Goal: Task Accomplishment & Management: Complete application form

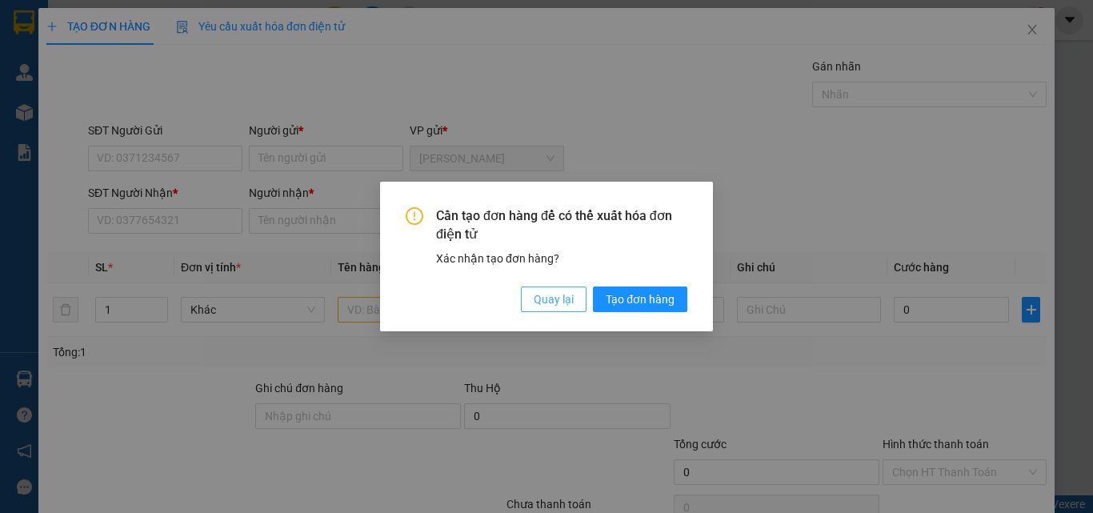
click at [552, 297] on span "Quay lại" at bounding box center [554, 299] width 40 height 18
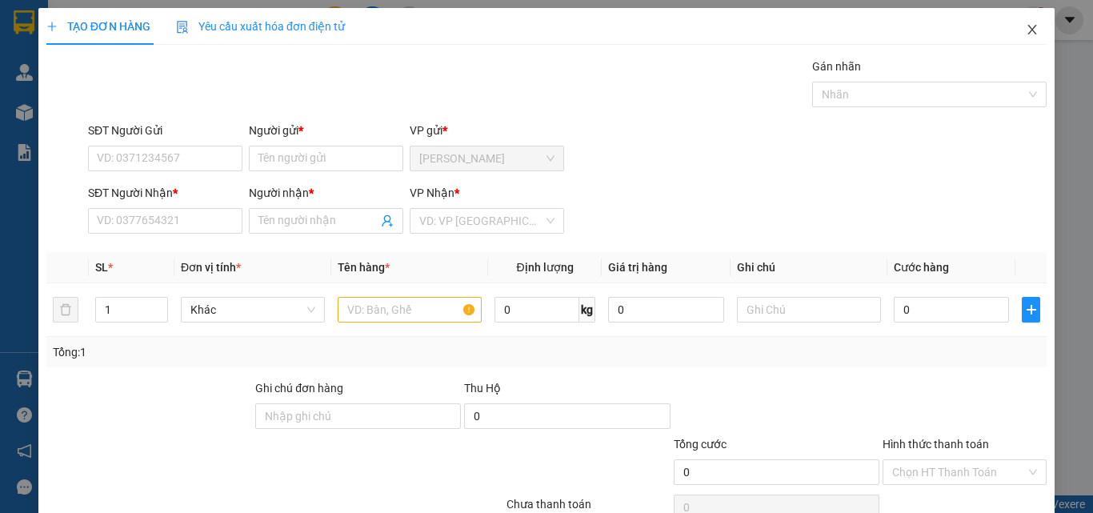
click at [1026, 32] on icon "close" at bounding box center [1032, 29] width 13 height 13
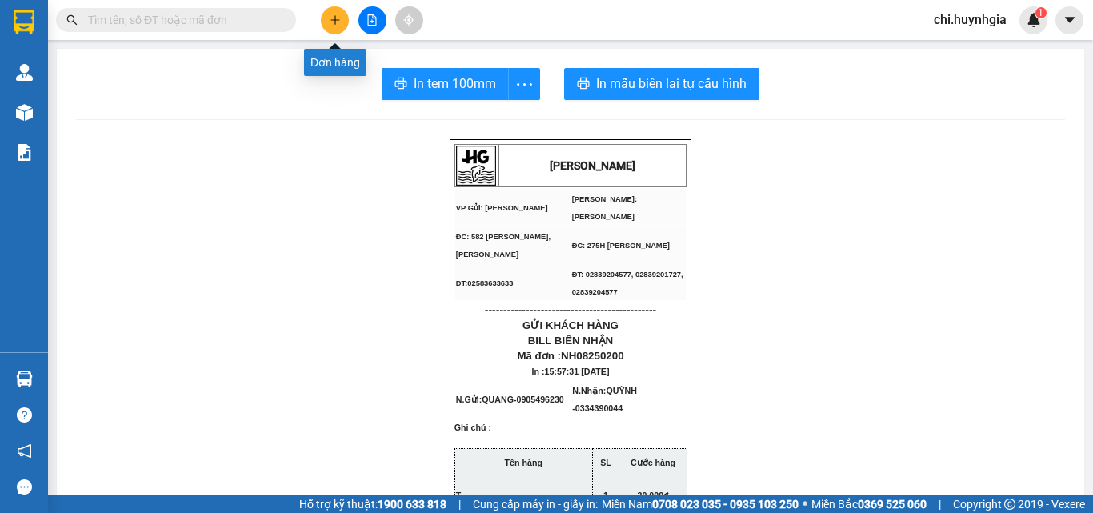
click at [331, 18] on icon "plus" at bounding box center [335, 19] width 11 height 11
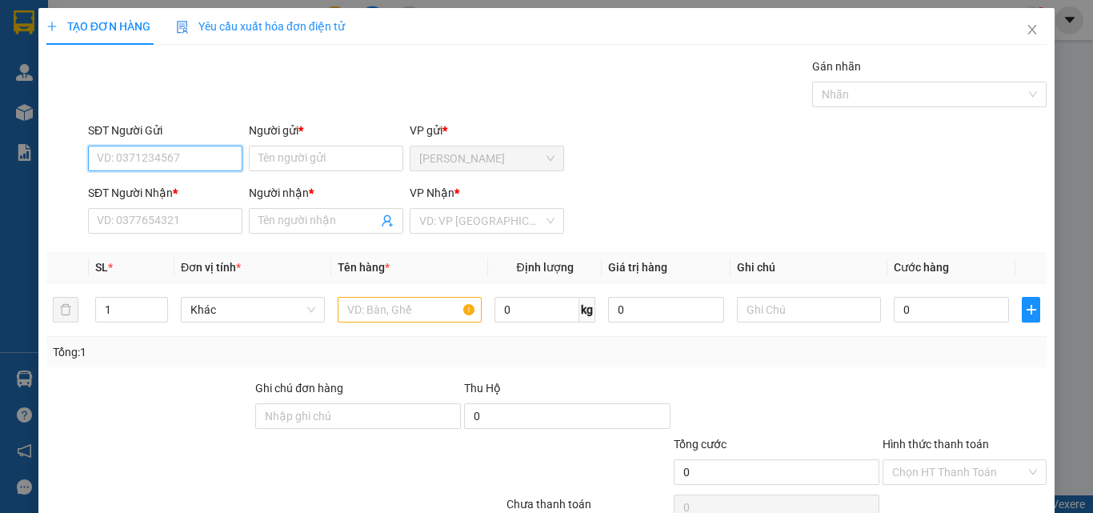
click at [206, 156] on input "SĐT Người Gửi" at bounding box center [165, 159] width 154 height 26
click at [434, 311] on input "text" at bounding box center [410, 310] width 144 height 26
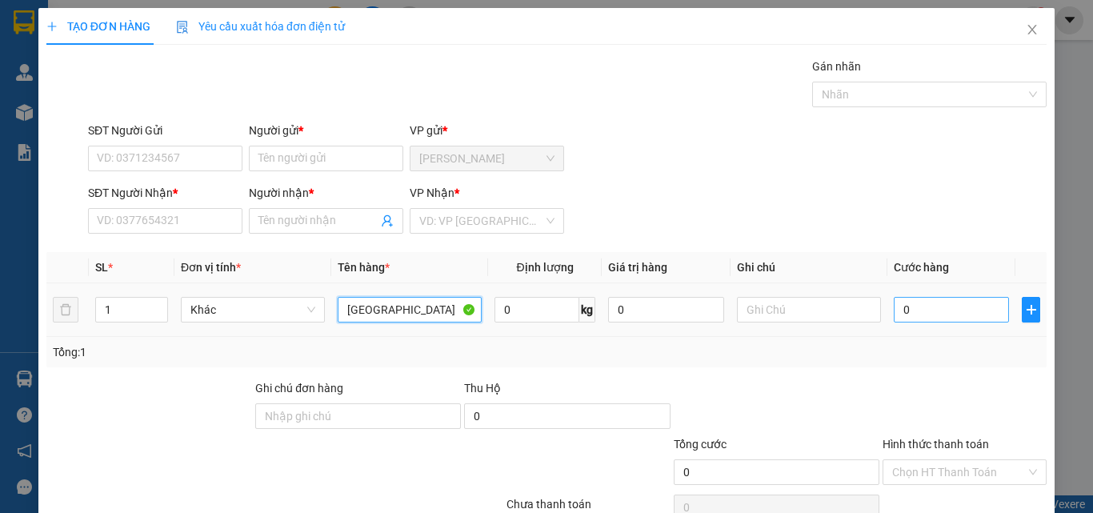
type input "[GEOGRAPHIC_DATA]"
click at [917, 310] on input "0" at bounding box center [951, 310] width 115 height 26
type input "4"
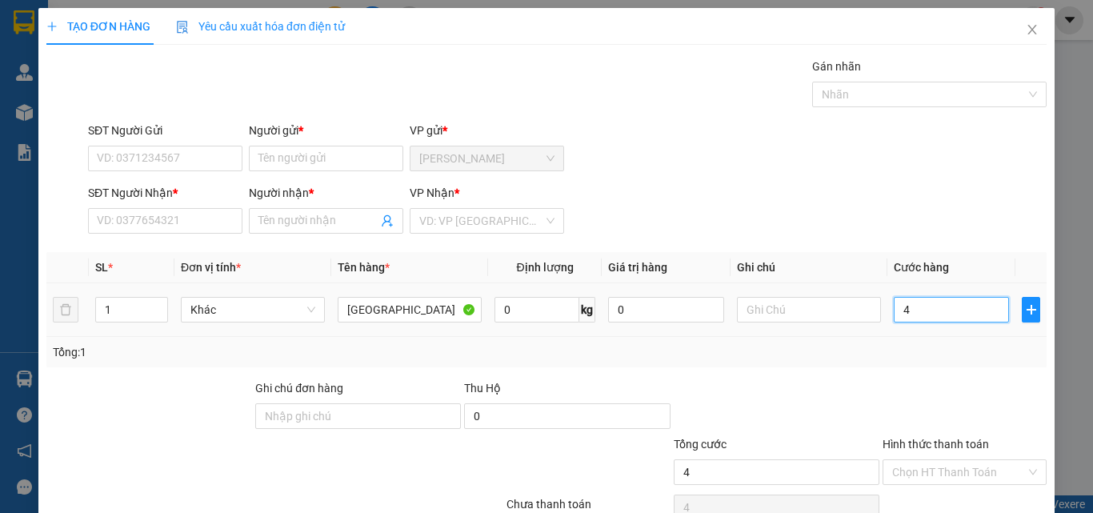
type input "40"
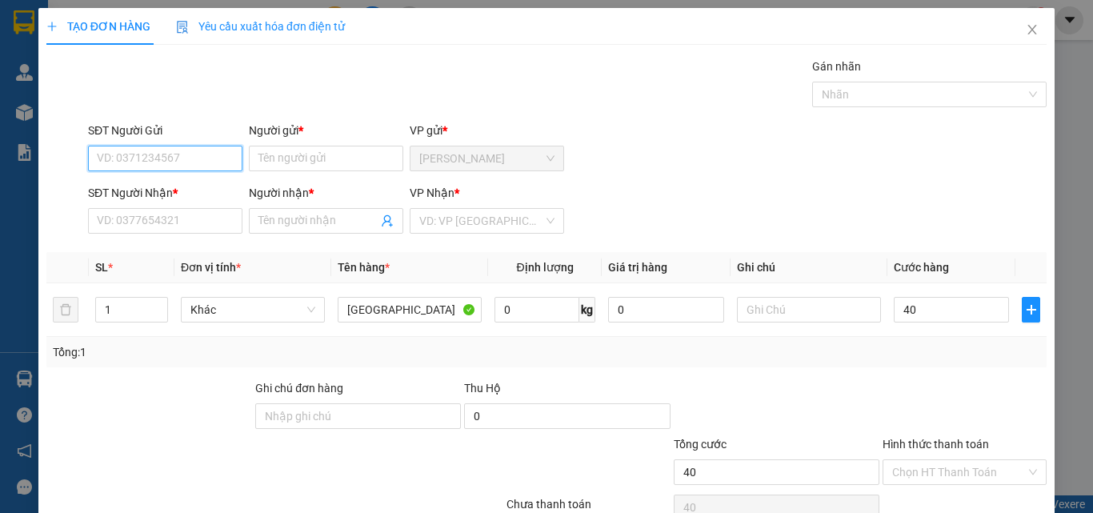
type input "40.000"
click at [202, 157] on input "SĐT Người Gửi" at bounding box center [165, 159] width 154 height 26
type input "0966015407"
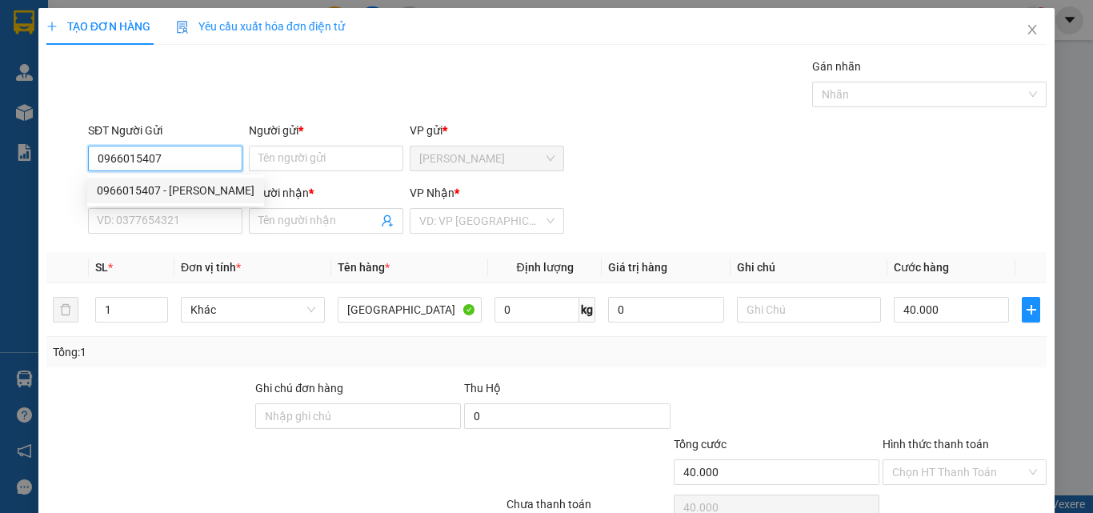
click at [198, 190] on div "0966015407 - [PERSON_NAME]" at bounding box center [176, 191] width 158 height 18
type input "Thuý"
type input "0356850260"
type input "Nghi"
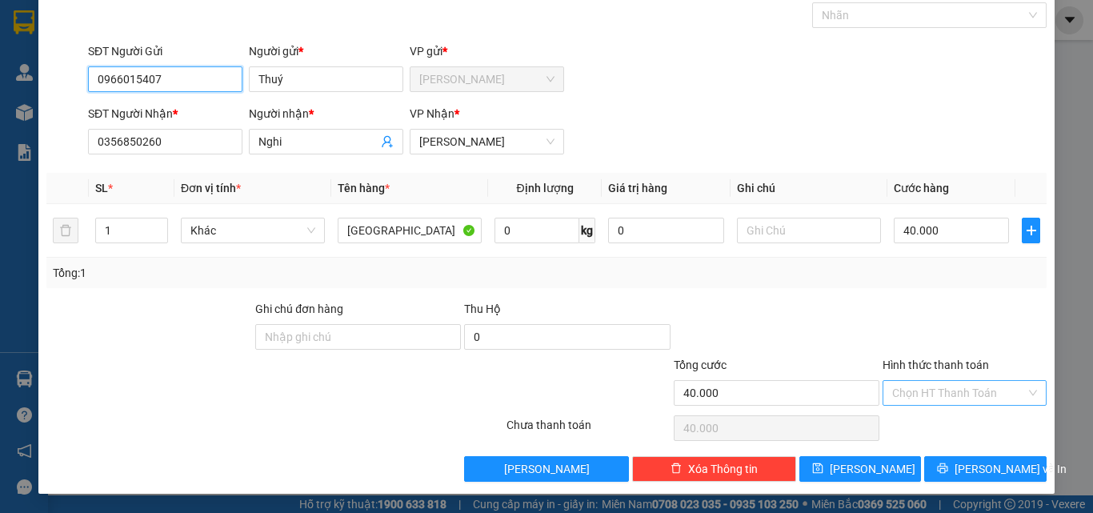
type input "0966015407"
click at [961, 397] on input "Hình thức thanh toán" at bounding box center [959, 393] width 134 height 24
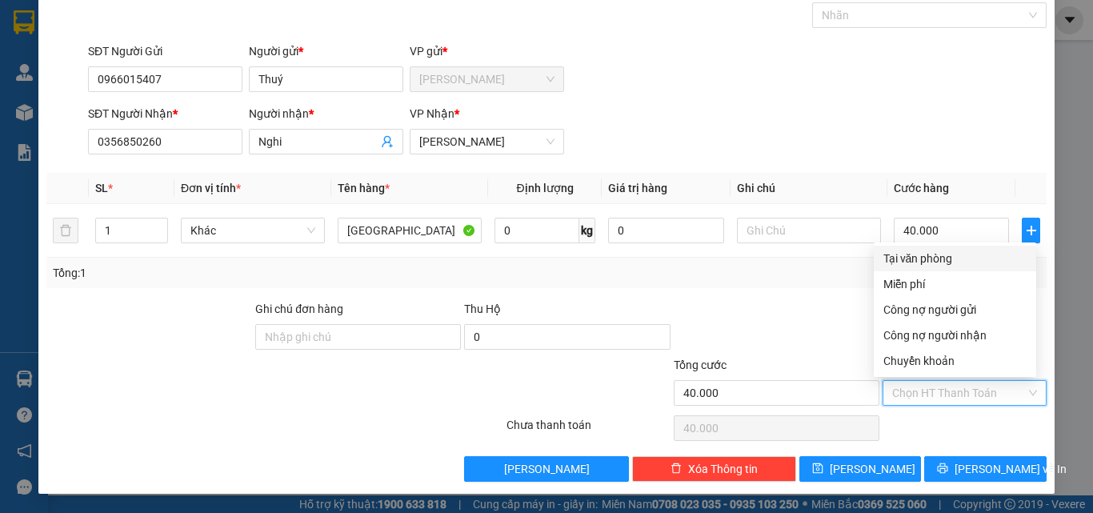
click at [942, 254] on div "Tại văn phòng" at bounding box center [954, 259] width 143 height 18
type input "0"
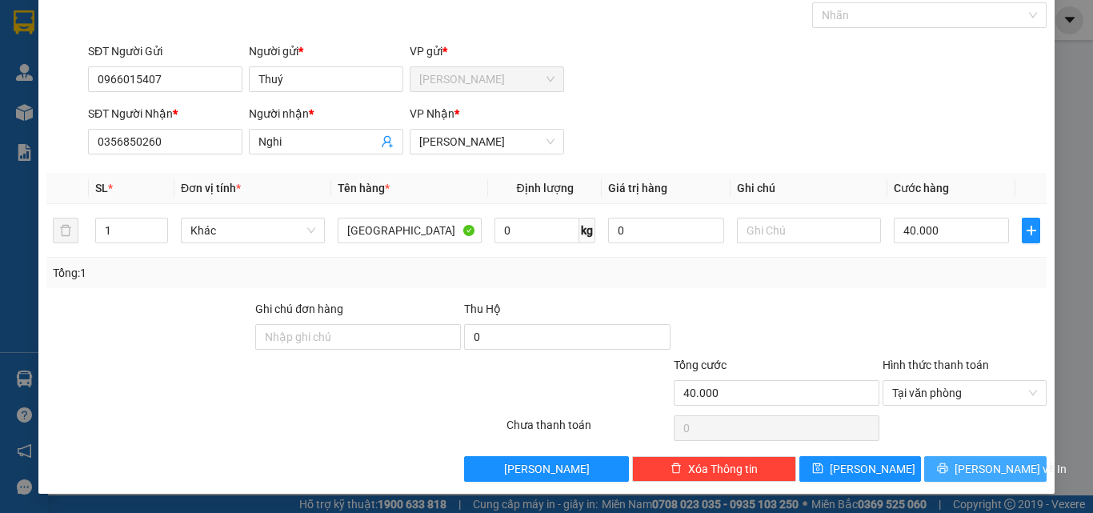
click at [977, 464] on span "[PERSON_NAME] và In" at bounding box center [1010, 469] width 112 height 18
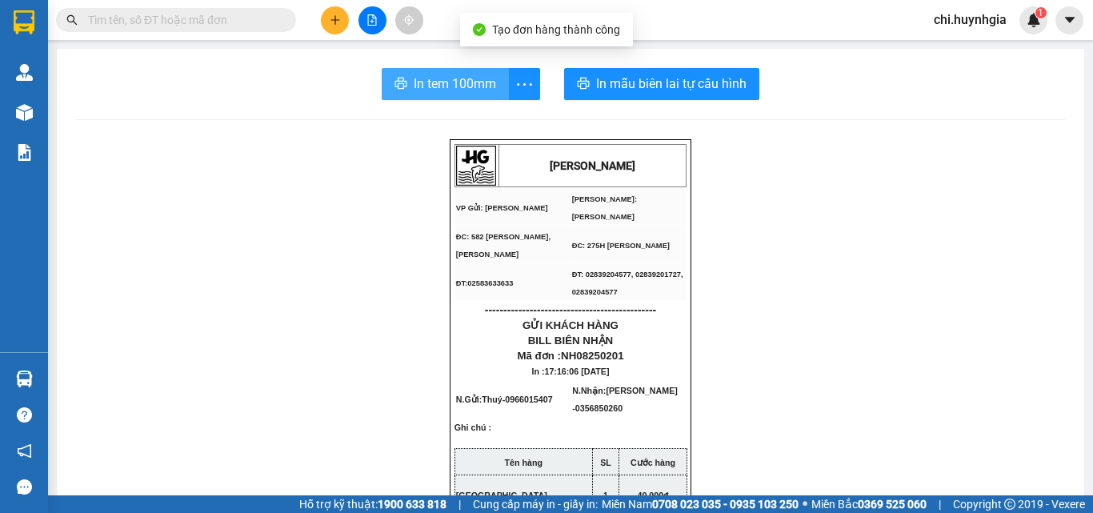
click at [431, 85] on span "In tem 100mm" at bounding box center [455, 84] width 82 height 20
click at [487, 88] on span "In tem 100mm" at bounding box center [455, 84] width 82 height 20
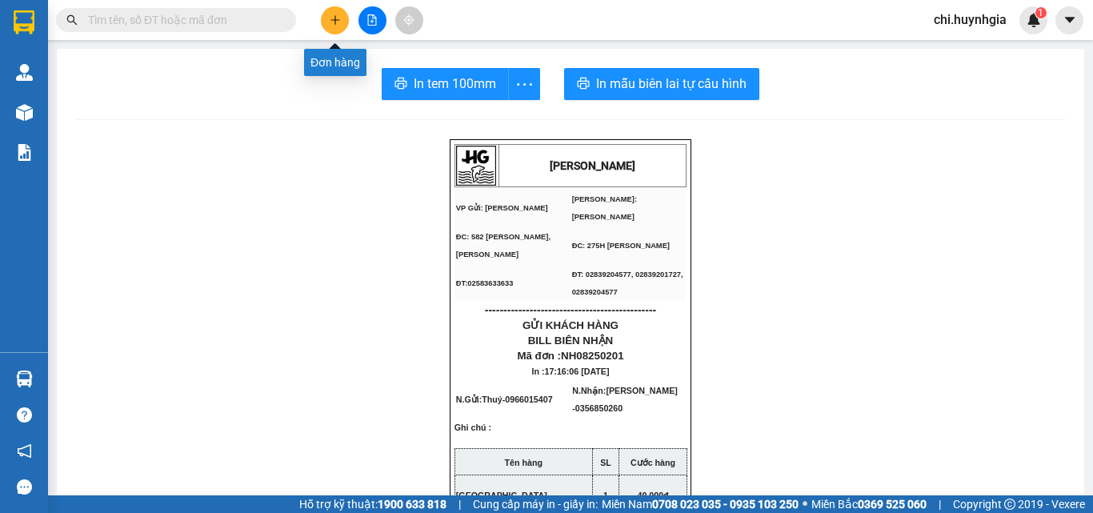
click at [340, 24] on icon "plus" at bounding box center [335, 19] width 11 height 11
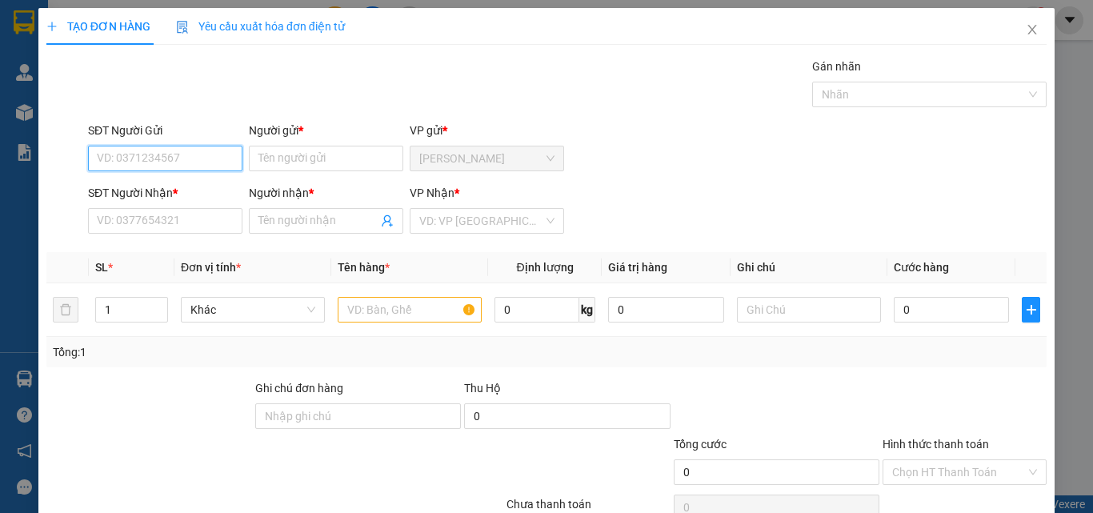
click at [154, 146] on input "SĐT Người Gửi" at bounding box center [165, 159] width 154 height 26
type input "0935076478"
click at [220, 194] on div "0935076478 - [PERSON_NAME]" at bounding box center [176, 191] width 158 height 18
type input "khanh"
type input "0903433137"
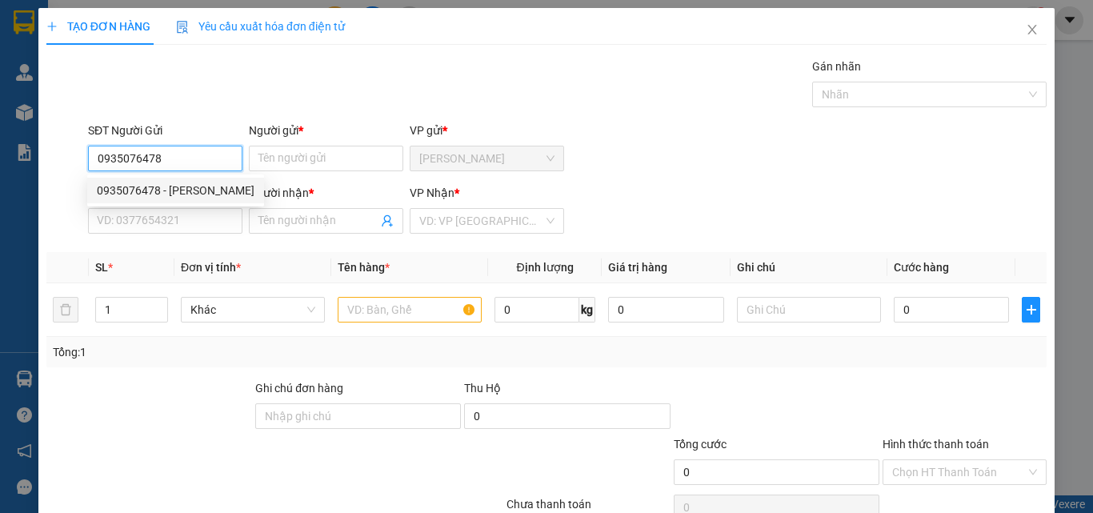
type input "Tố Nga"
type input "0935076478"
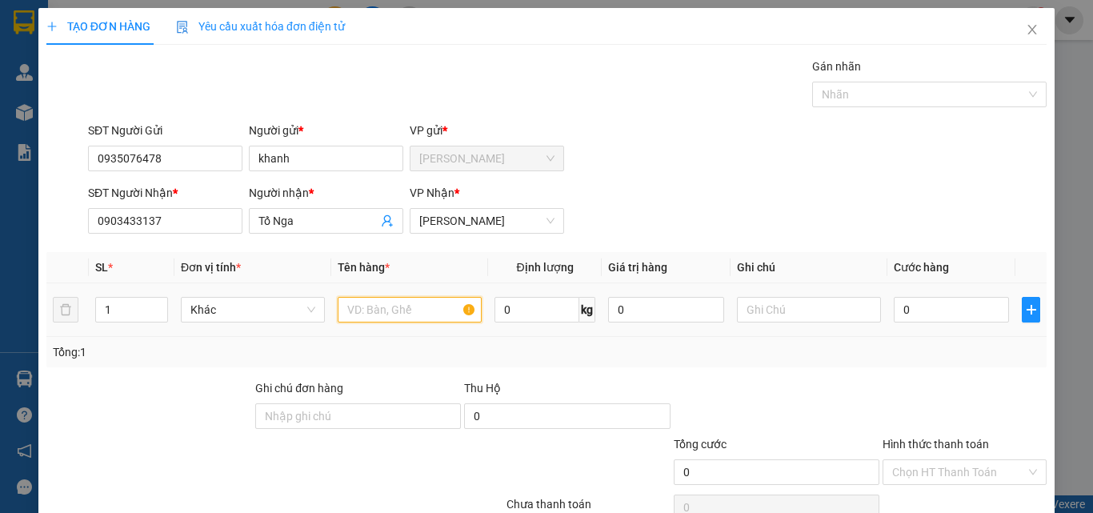
click at [419, 308] on input "text" at bounding box center [410, 310] width 144 height 26
type input "[GEOGRAPHIC_DATA]"
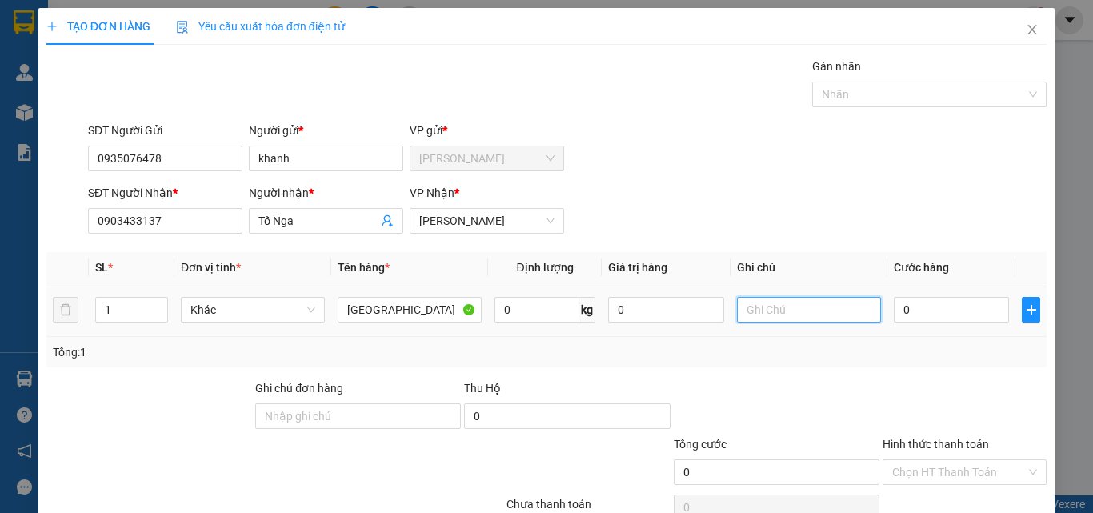
click at [858, 311] on input "text" at bounding box center [809, 310] width 144 height 26
click at [949, 308] on input "0" at bounding box center [951, 310] width 115 height 26
type input "5"
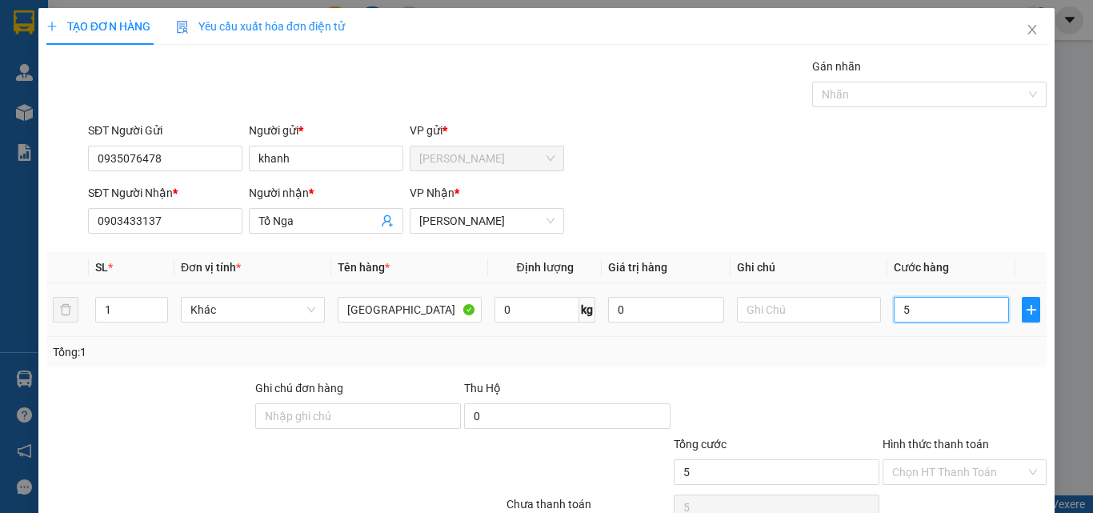
type input "50"
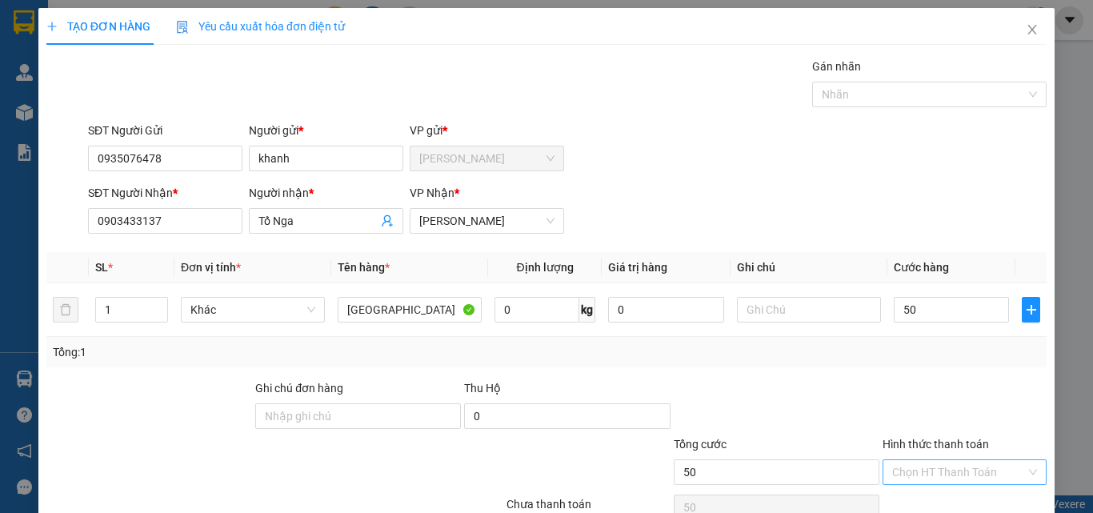
type input "50.000"
drag, startPoint x: 950, startPoint y: 472, endPoint x: 950, endPoint y: 449, distance: 23.2
click at [950, 471] on input "Hình thức thanh toán" at bounding box center [959, 472] width 134 height 24
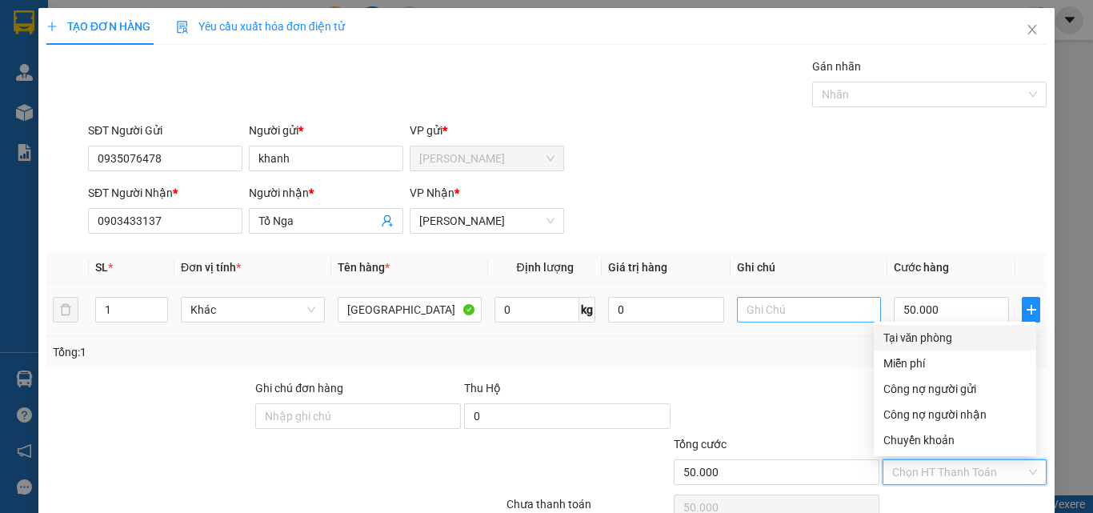
drag, startPoint x: 946, startPoint y: 335, endPoint x: 804, endPoint y: 319, distance: 143.3
click at [945, 338] on div "Tại văn phòng" at bounding box center [954, 338] width 143 height 18
type input "0"
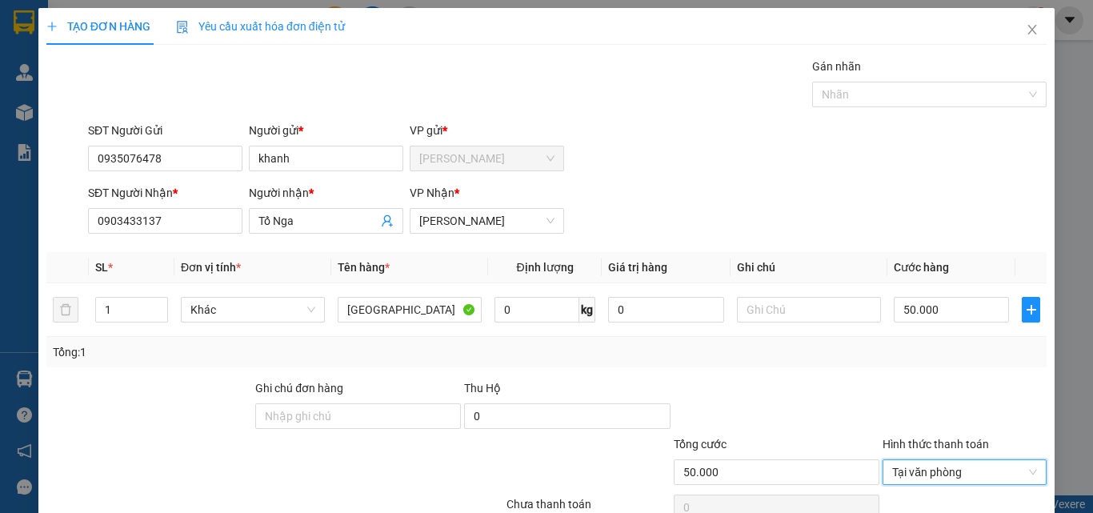
scroll to position [79, 0]
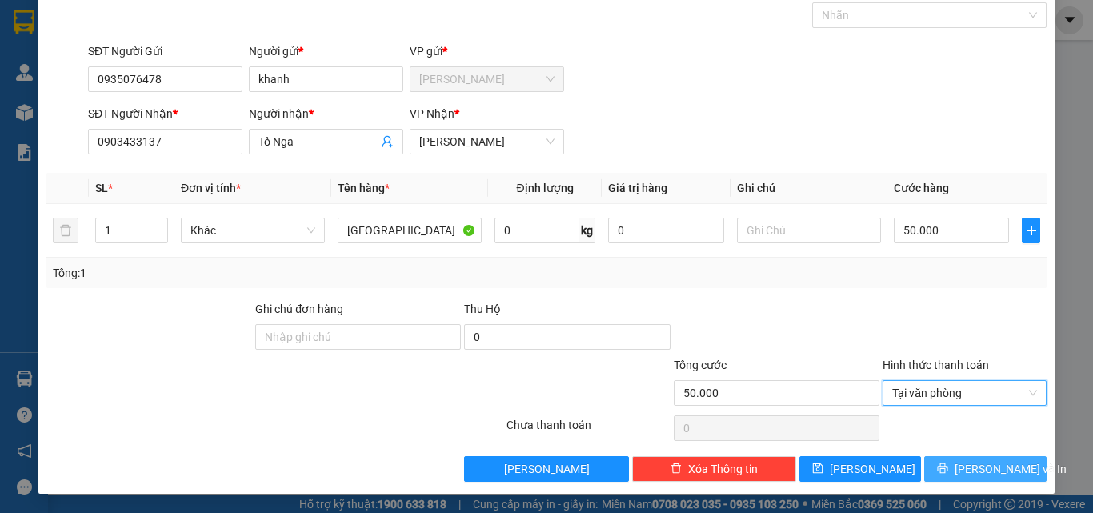
click at [978, 468] on span "[PERSON_NAME] và In" at bounding box center [1010, 469] width 112 height 18
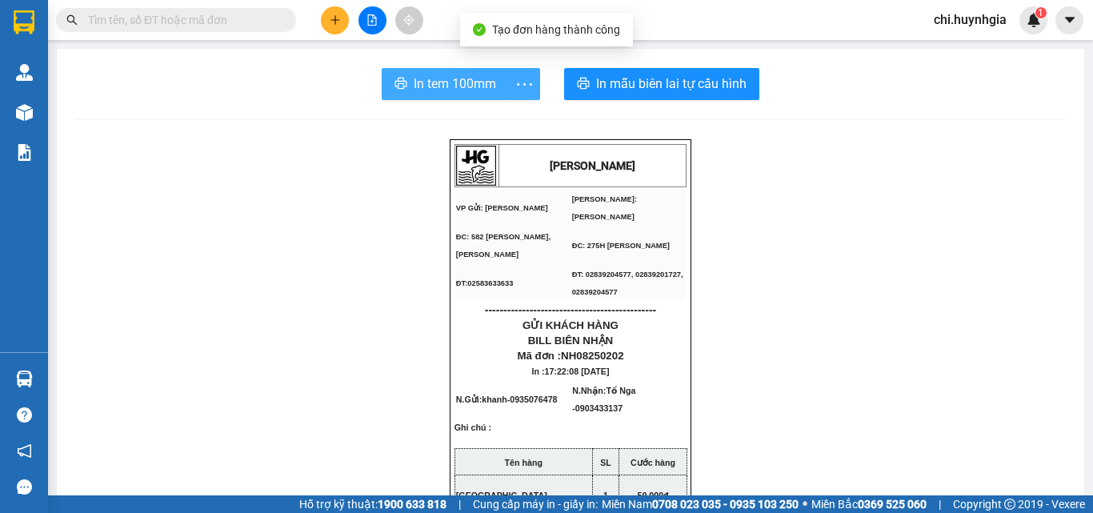
drag, startPoint x: 426, startPoint y: 77, endPoint x: 507, endPoint y: 83, distance: 81.1
click at [427, 77] on span "In tem 100mm" at bounding box center [455, 84] width 82 height 20
drag, startPoint x: 445, startPoint y: 84, endPoint x: 589, endPoint y: 85, distance: 144.0
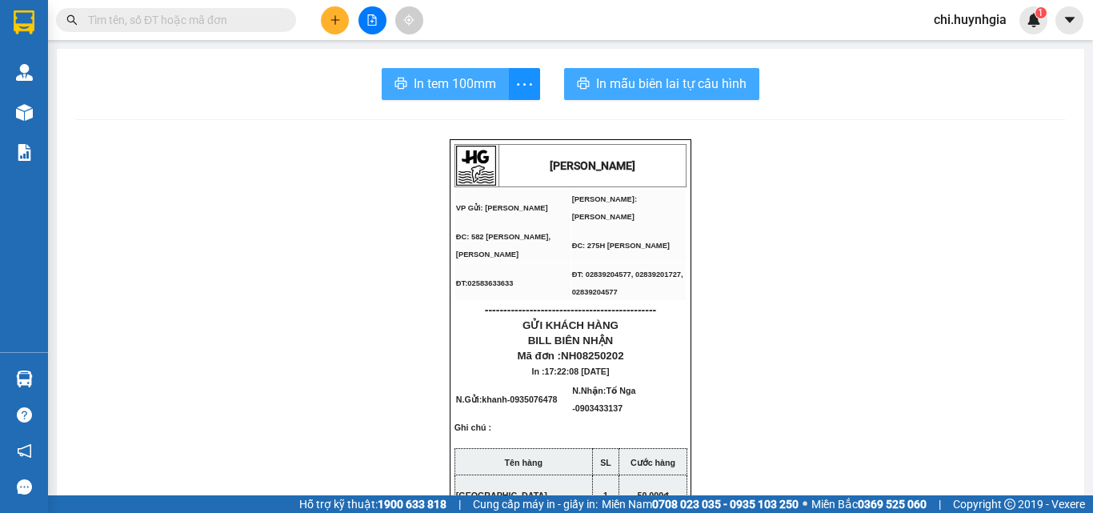
click at [446, 84] on span "In tem 100mm" at bounding box center [455, 84] width 82 height 20
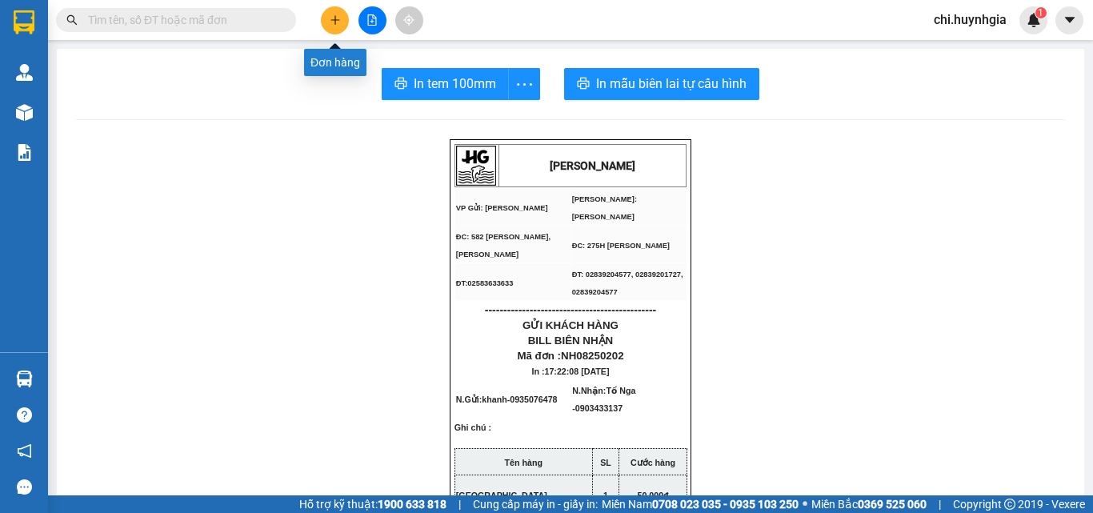
click at [330, 25] on icon "plus" at bounding box center [335, 19] width 11 height 11
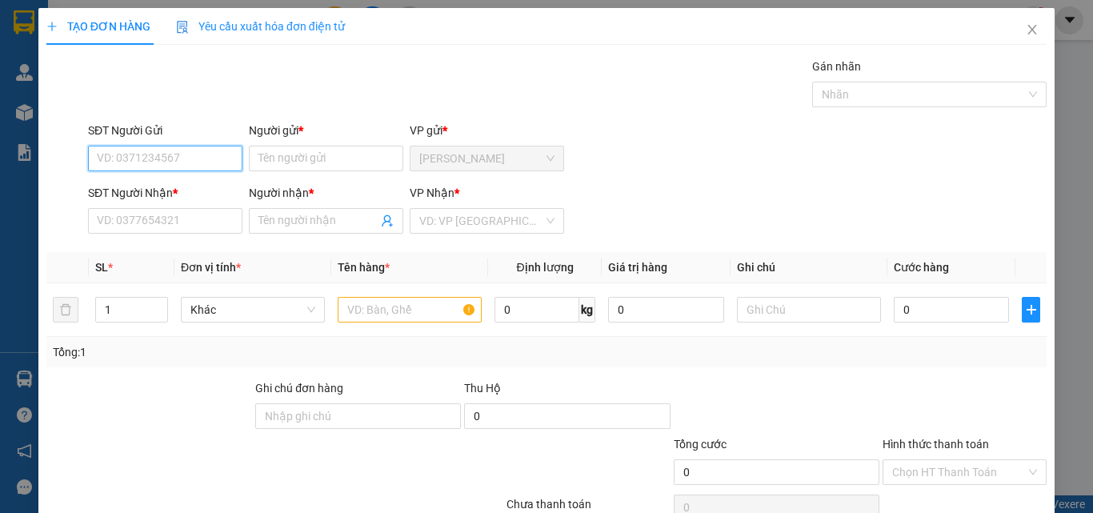
click at [233, 161] on input "SĐT Người Gửi" at bounding box center [165, 159] width 154 height 26
click at [94, 158] on input "0939" at bounding box center [165, 159] width 154 height 26
type input "0372200939"
click at [166, 192] on div "0372200939 - [PERSON_NAME]" at bounding box center [176, 191] width 158 height 18
type input "Kiều"
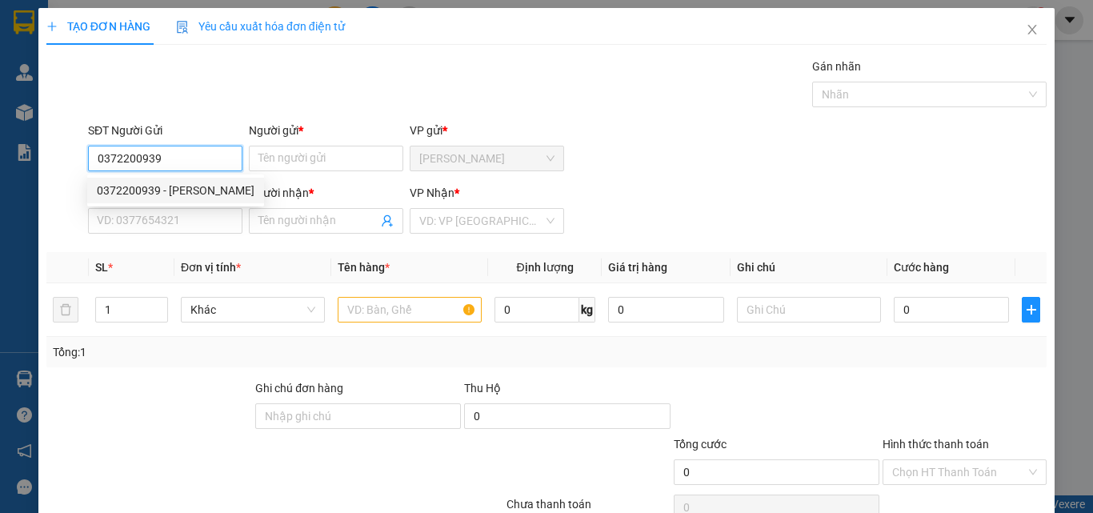
type input "0336308771"
type input "Trang"
type input "0372200939"
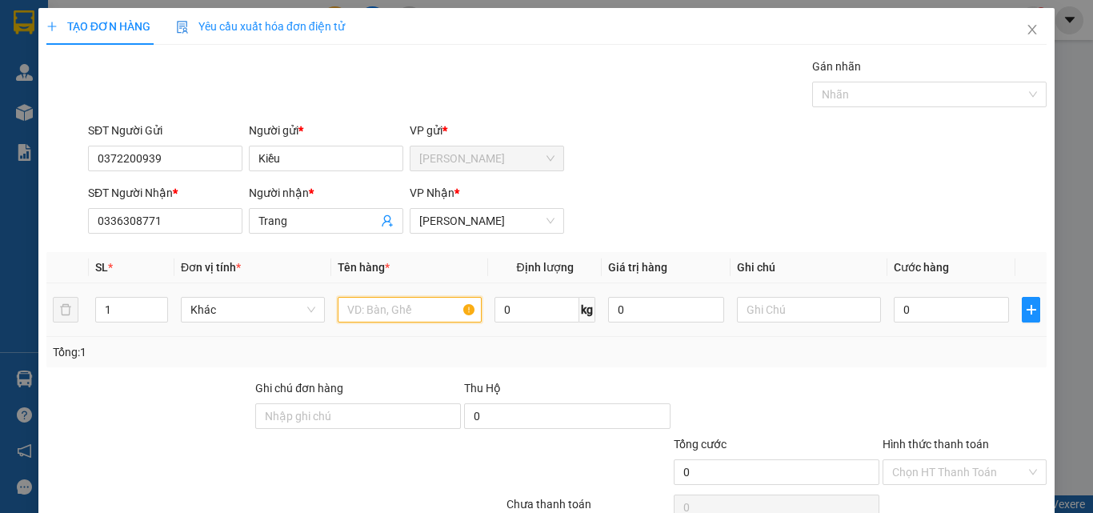
click at [386, 301] on input "text" at bounding box center [410, 310] width 144 height 26
type input "BAO"
click at [918, 311] on input "0" at bounding box center [951, 310] width 115 height 26
click at [902, 305] on input "0" at bounding box center [951, 310] width 115 height 26
type input "02"
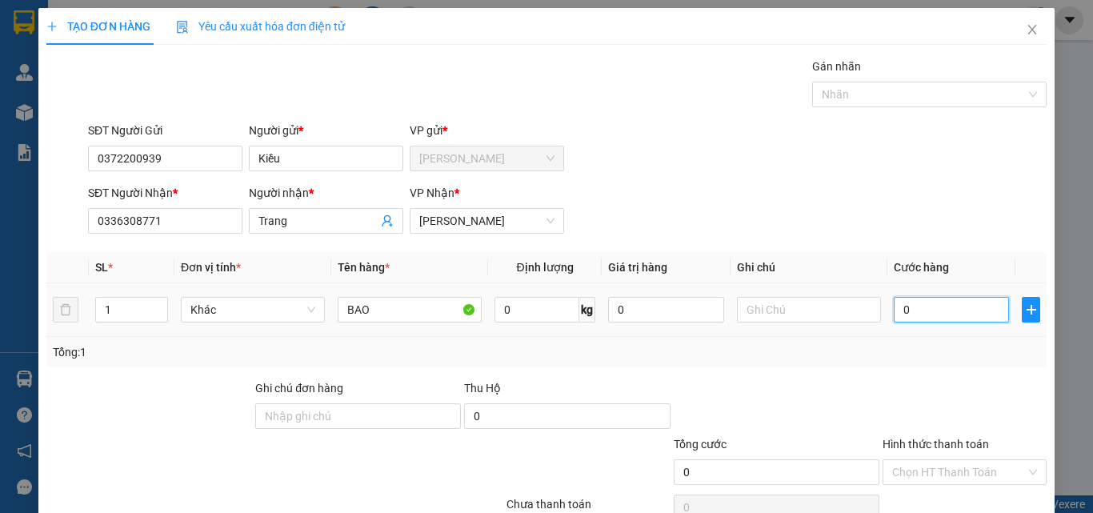
type input "2"
type input "020"
type input "20"
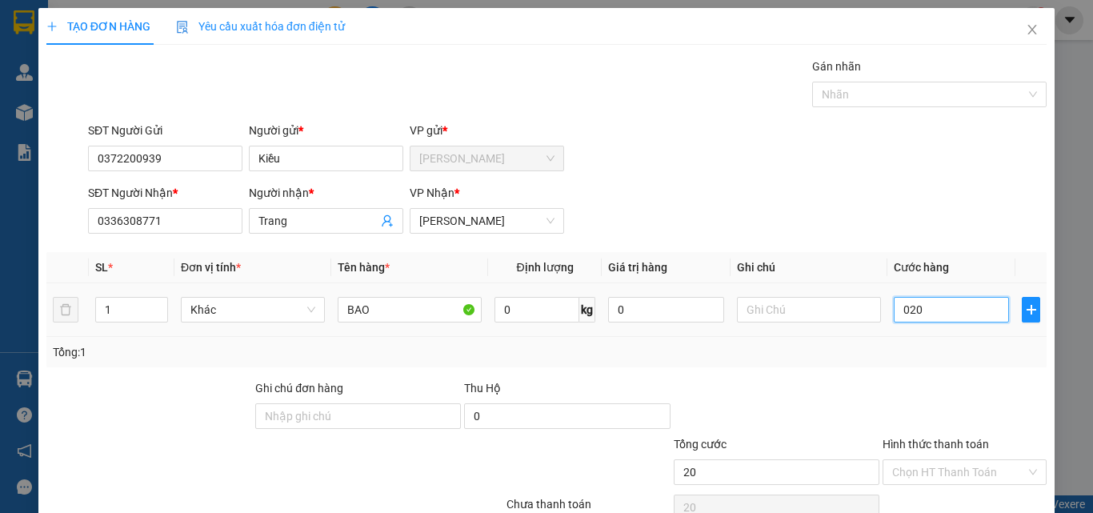
type input "0.200"
type input "200"
type input "020"
type input "20"
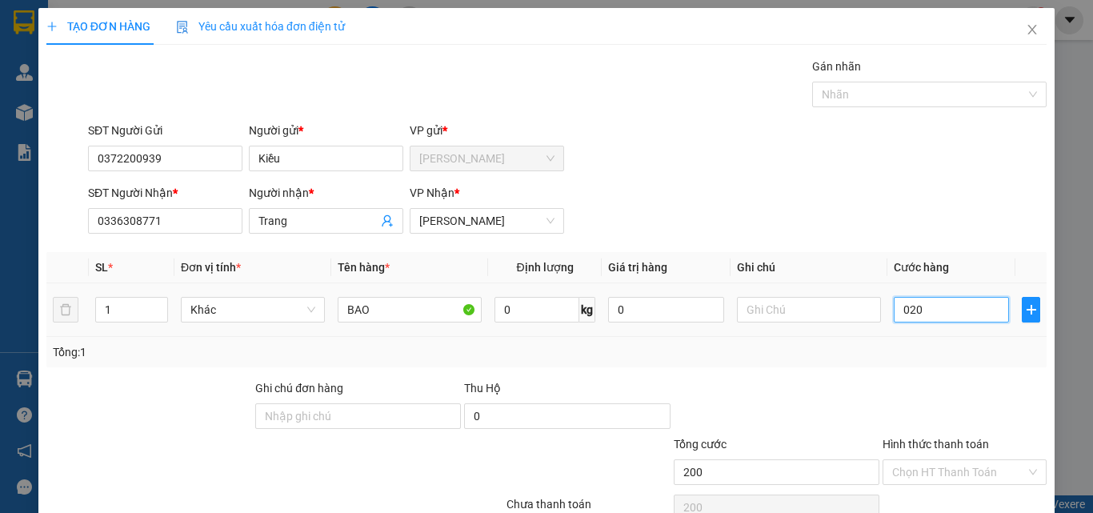
type input "20"
type input "02"
type input "2"
type input "0"
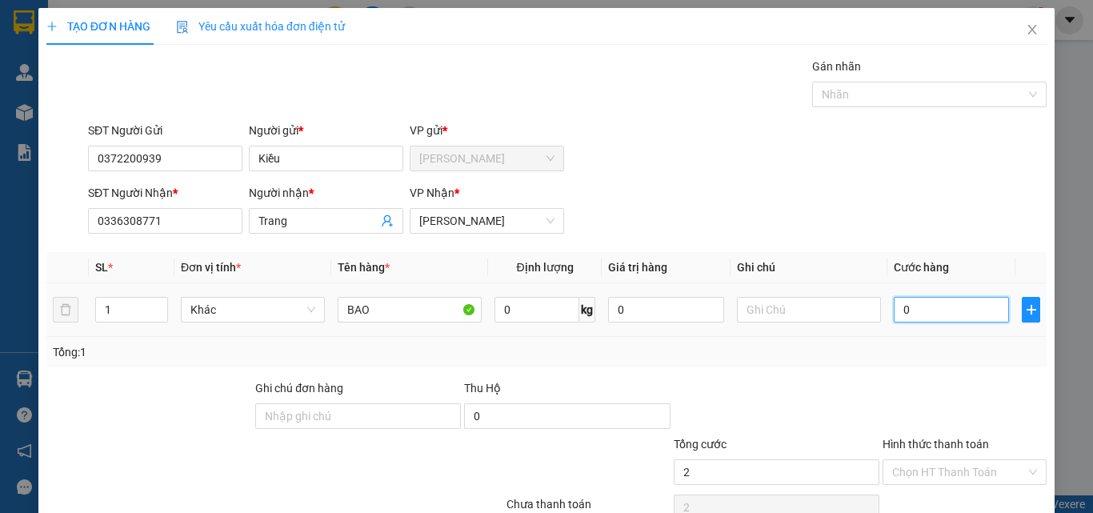
type input "0"
drag, startPoint x: 886, startPoint y: 304, endPoint x: 930, endPoint y: 300, distance: 43.4
click at [930, 300] on input "0" at bounding box center [951, 310] width 115 height 26
click at [894, 314] on input "0" at bounding box center [951, 310] width 115 height 26
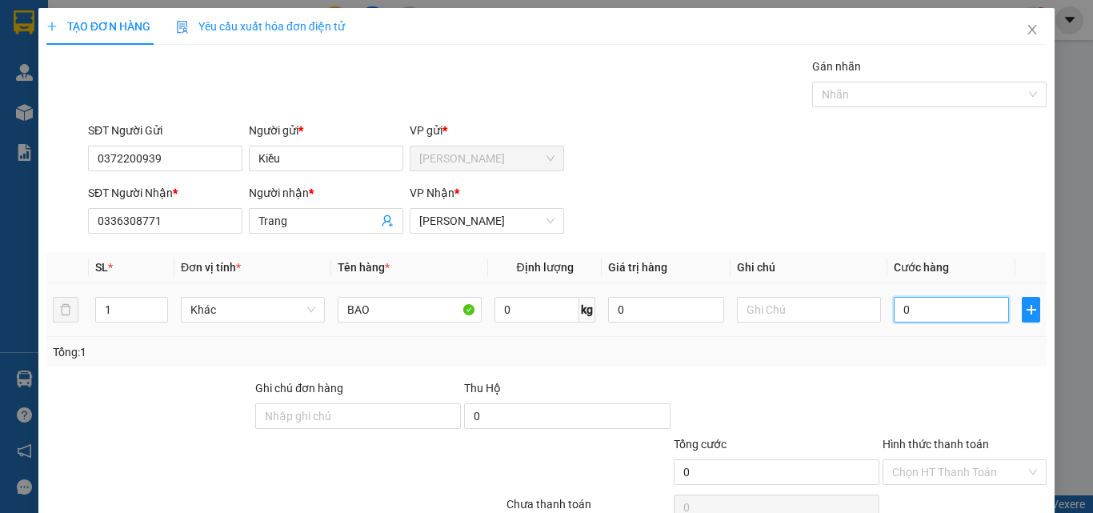
type input "20"
type input "210"
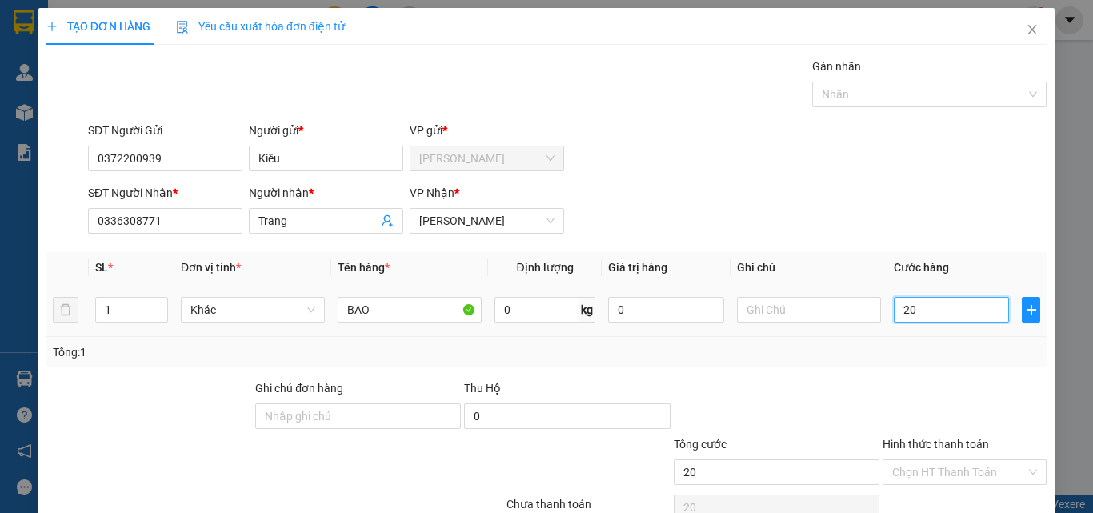
type input "210"
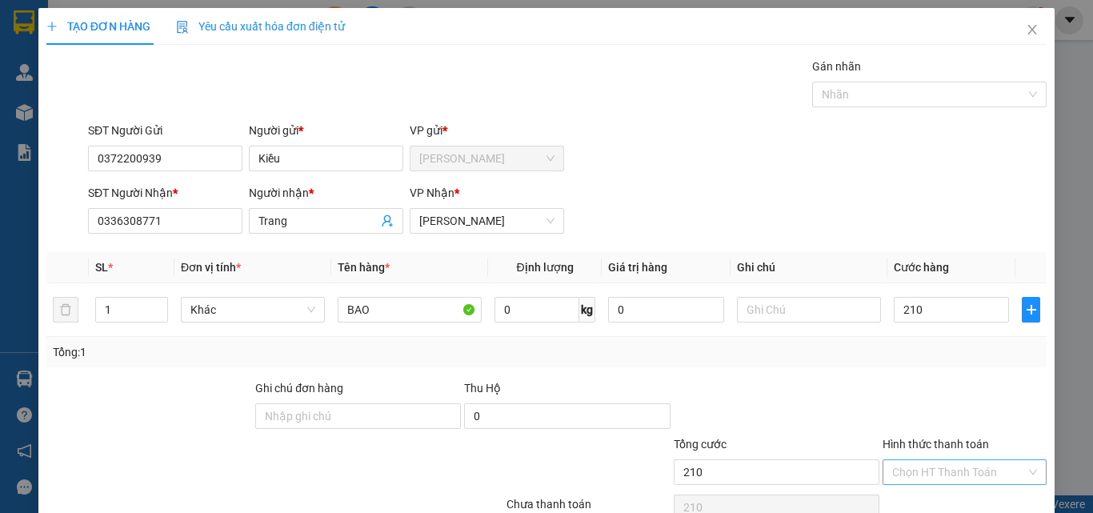
type input "210.000"
click at [965, 475] on input "Hình thức thanh toán" at bounding box center [959, 472] width 134 height 24
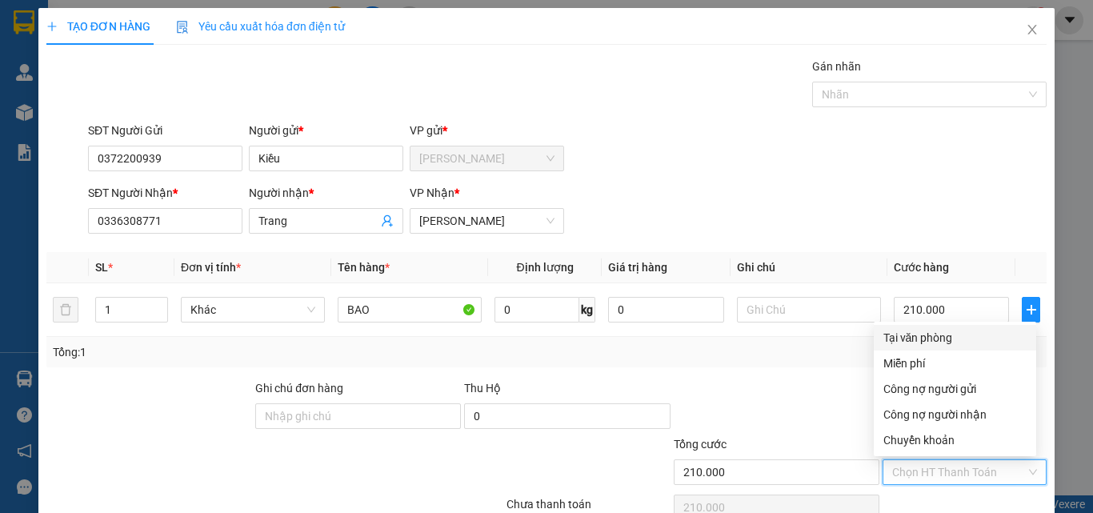
drag, startPoint x: 948, startPoint y: 337, endPoint x: 903, endPoint y: 345, distance: 45.5
click at [948, 336] on div "Tại văn phòng" at bounding box center [954, 338] width 143 height 18
type input "0"
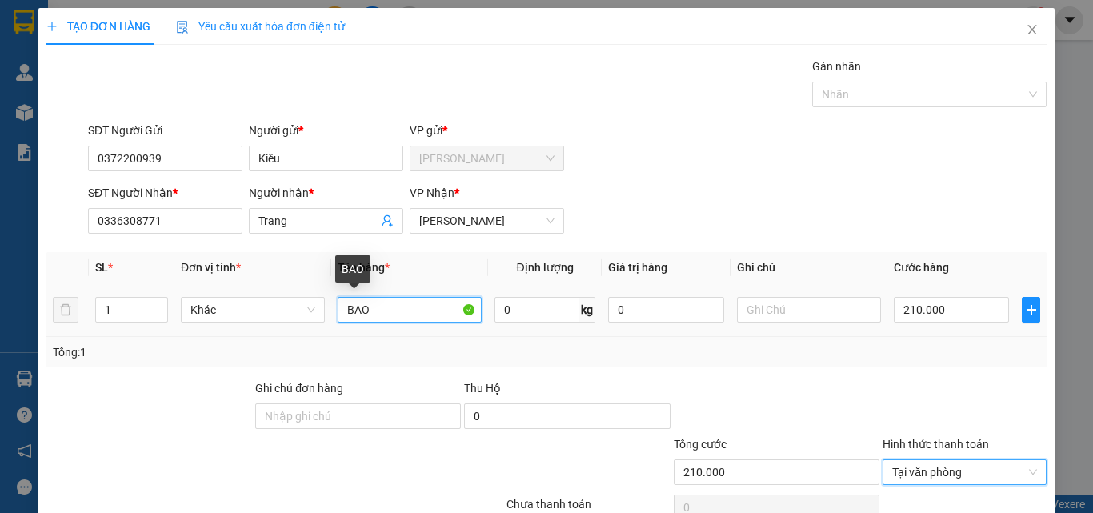
click at [379, 312] on input "BAO" at bounding box center [410, 310] width 144 height 26
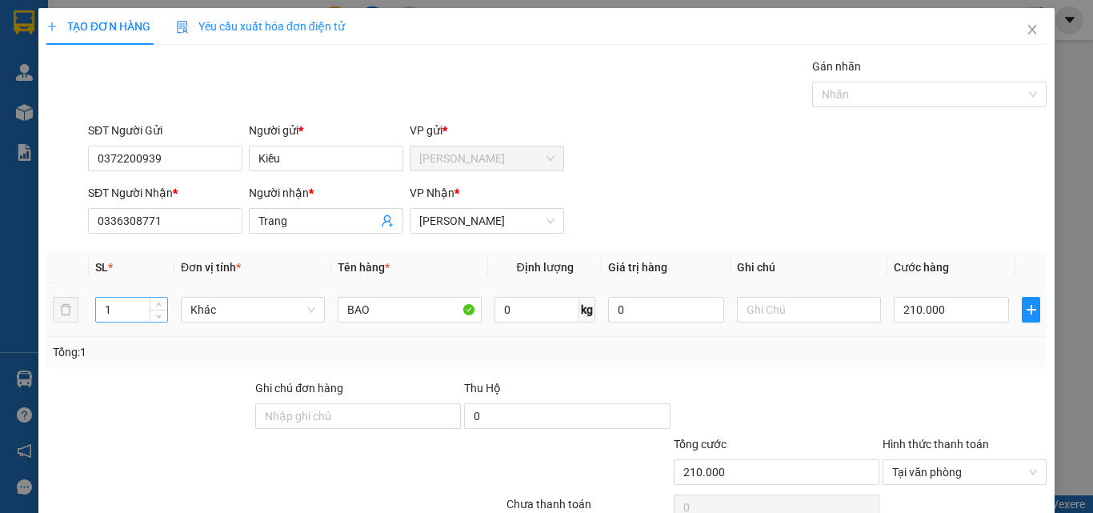
click at [122, 303] on input "1" at bounding box center [131, 310] width 71 height 24
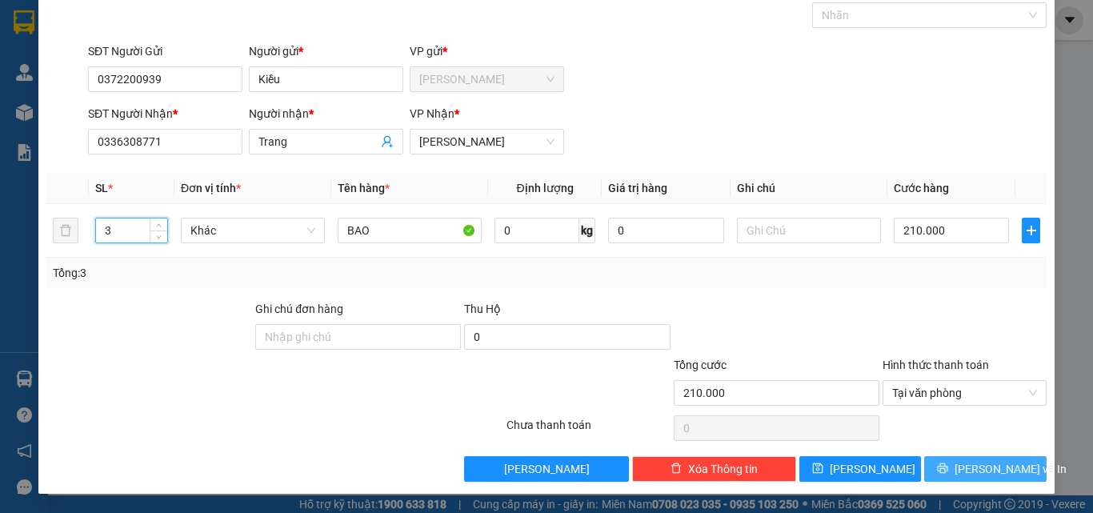
type input "3"
drag, startPoint x: 966, startPoint y: 470, endPoint x: 925, endPoint y: 460, distance: 41.9
click at [966, 469] on span "[PERSON_NAME] và In" at bounding box center [1010, 469] width 112 height 18
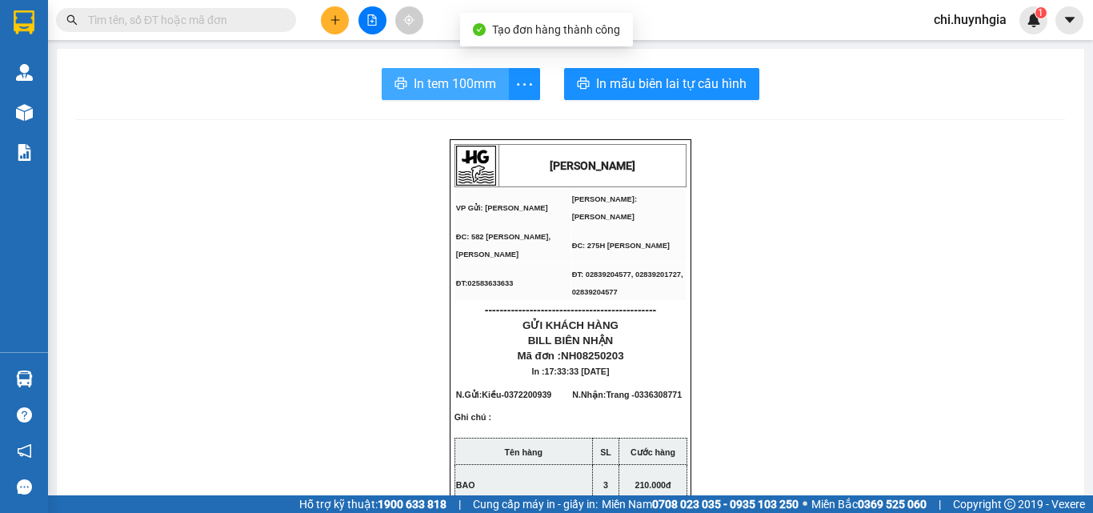
click at [450, 78] on span "In tem 100mm" at bounding box center [455, 84] width 82 height 20
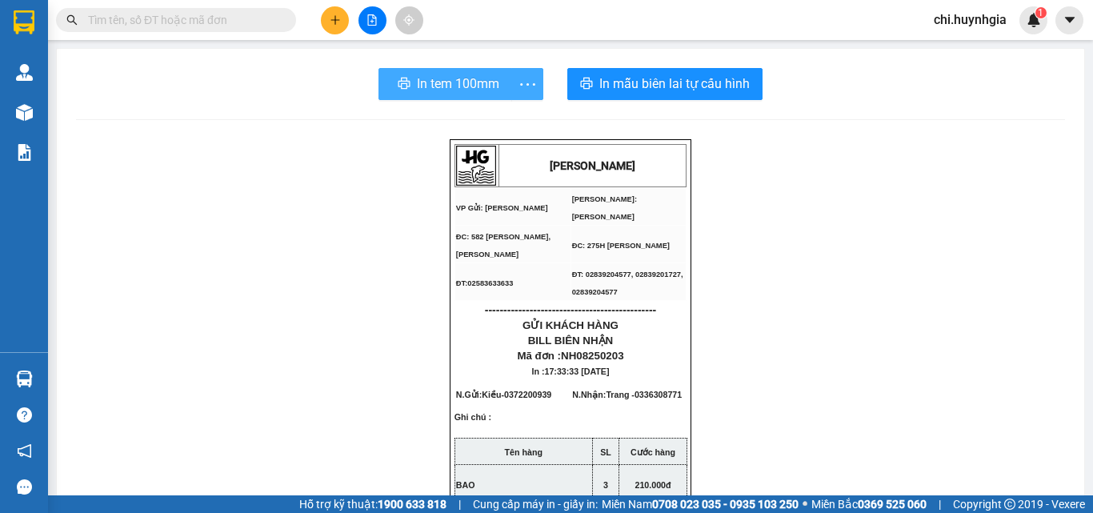
click at [511, 92] on button "button" at bounding box center [527, 84] width 32 height 32
click at [464, 90] on span "In tem 100mm" at bounding box center [458, 84] width 82 height 20
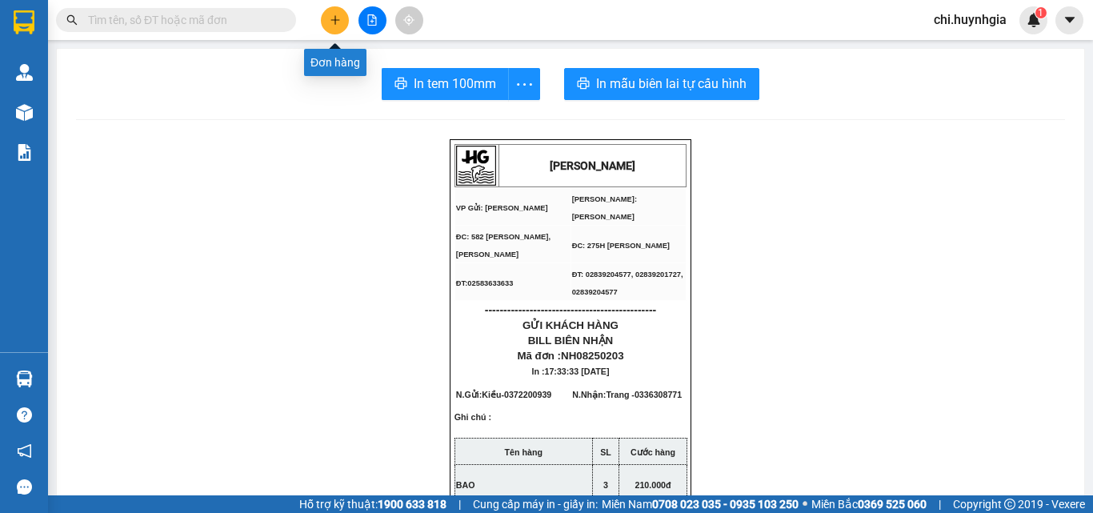
click at [336, 16] on icon "plus" at bounding box center [335, 19] width 11 height 11
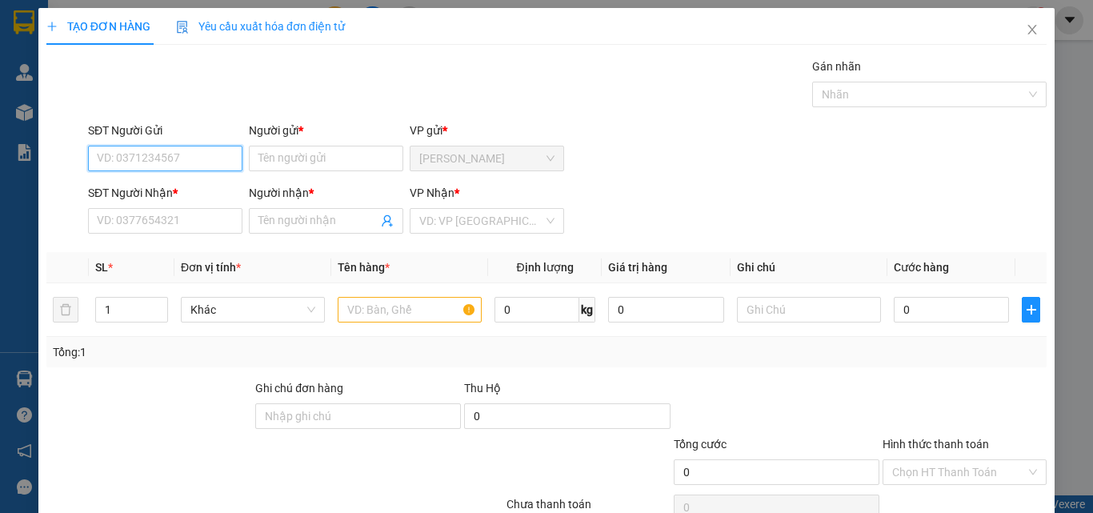
click at [199, 152] on input "SĐT Người Gửi" at bounding box center [165, 159] width 154 height 26
type input "02583633633"
click at [199, 195] on div "02583633633 - VPNH" at bounding box center [164, 191] width 134 height 18
type input "VPNH"
type input "0941818339"
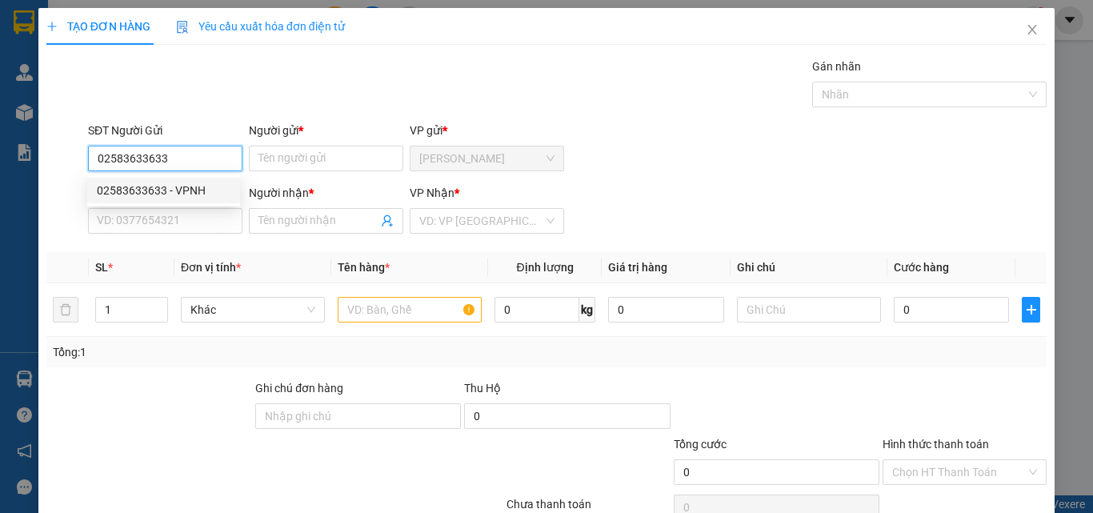
type input "lan"
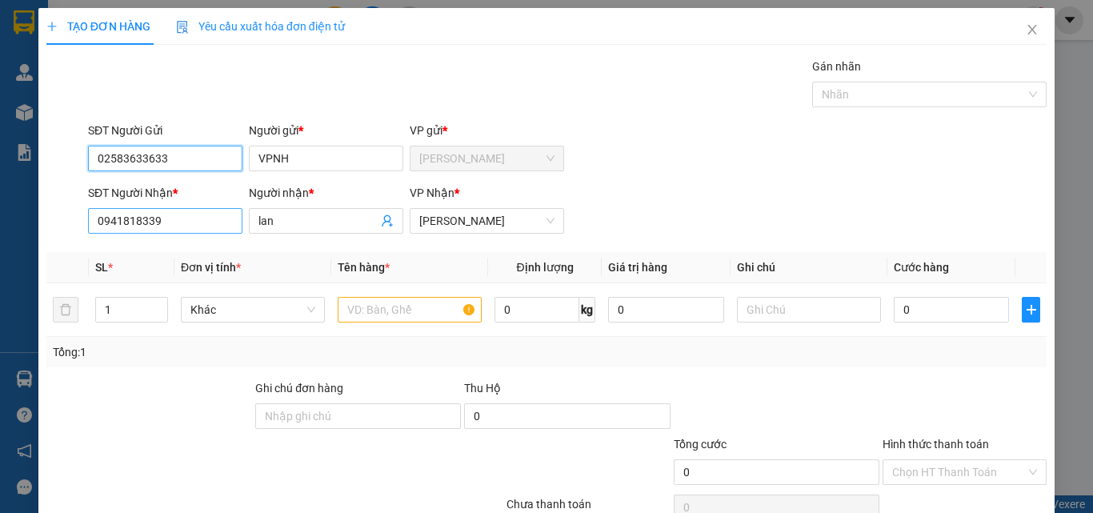
type input "02583633633"
click at [206, 218] on input "0941818339" at bounding box center [165, 221] width 154 height 26
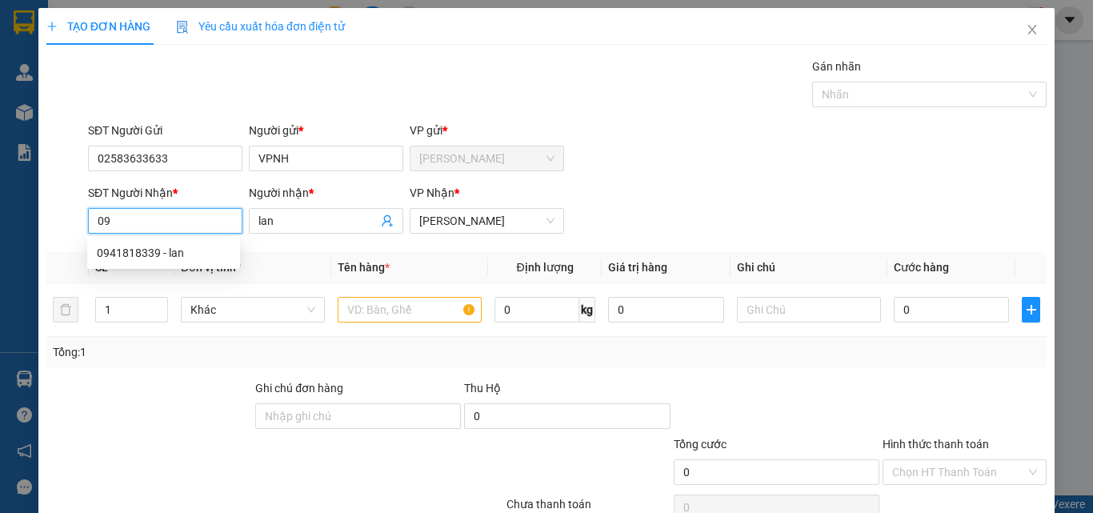
type input "0"
type input "0378822141"
click at [195, 238] on div "0378822141 0378822141 - [PERSON_NAME] VP" at bounding box center [184, 253] width 194 height 32
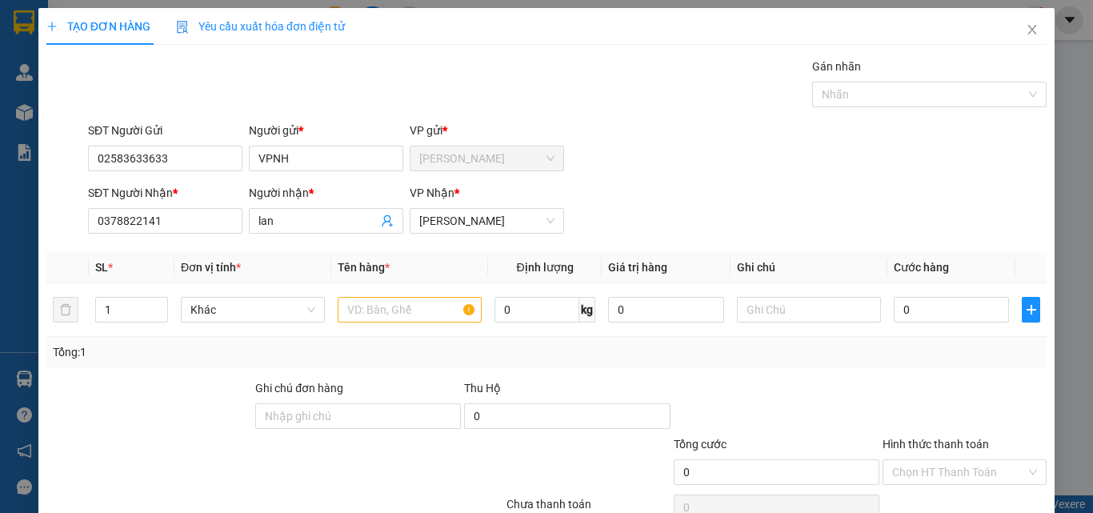
click at [228, 252] on th "Đơn vị tính *" at bounding box center [252, 267] width 157 height 31
click at [178, 227] on input "0378822141" at bounding box center [165, 221] width 154 height 26
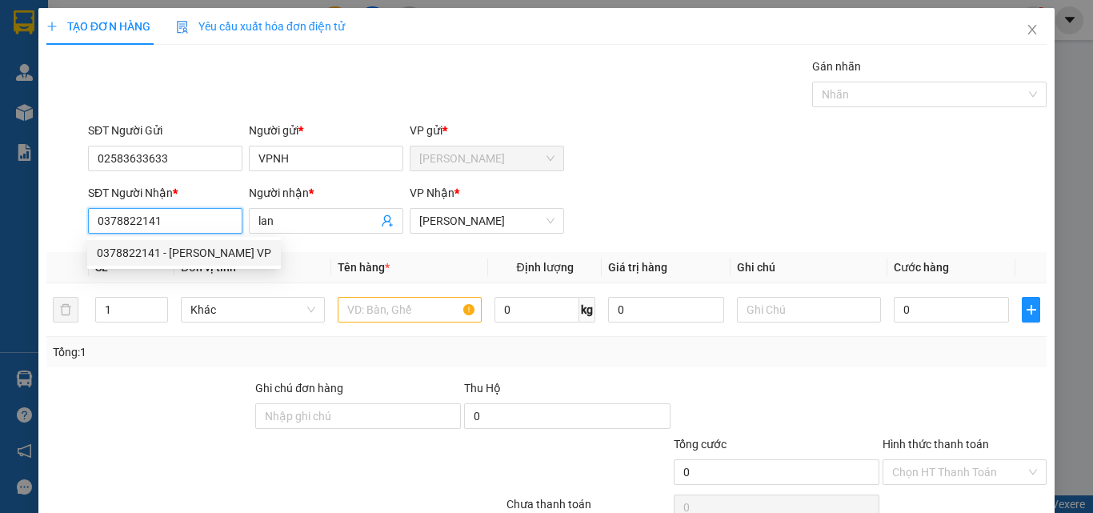
drag, startPoint x: 186, startPoint y: 250, endPoint x: 242, endPoint y: 251, distance: 55.2
click at [191, 251] on div "0378822141 - [PERSON_NAME] VP" at bounding box center [184, 253] width 174 height 18
type input "CHÚ Cang VP"
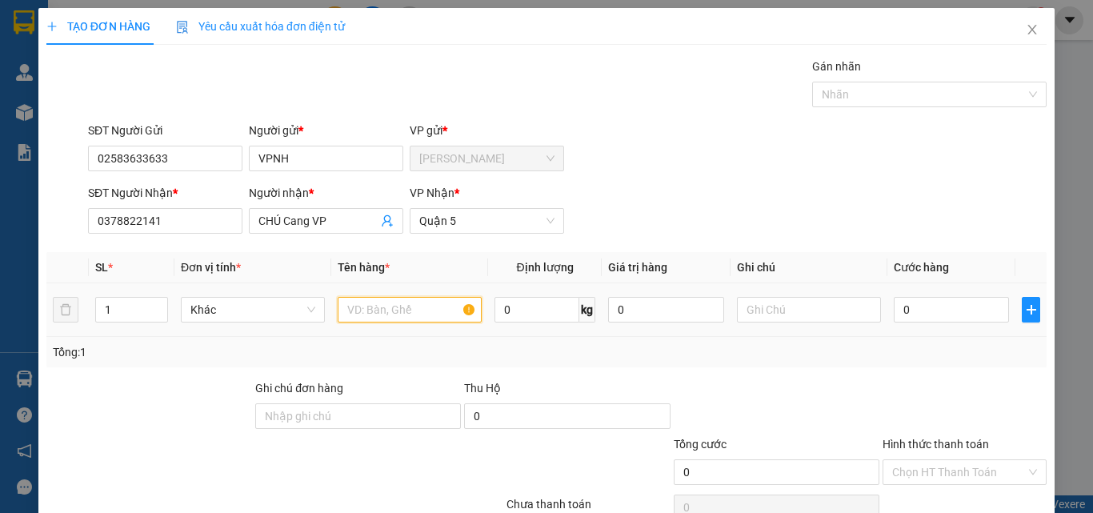
click at [426, 314] on input "text" at bounding box center [410, 310] width 144 height 26
type input "MIẾNG DẸP"
click at [919, 306] on input "0" at bounding box center [951, 310] width 115 height 26
click at [920, 315] on input "0" at bounding box center [951, 310] width 115 height 26
click at [907, 308] on input "0" at bounding box center [951, 310] width 115 height 26
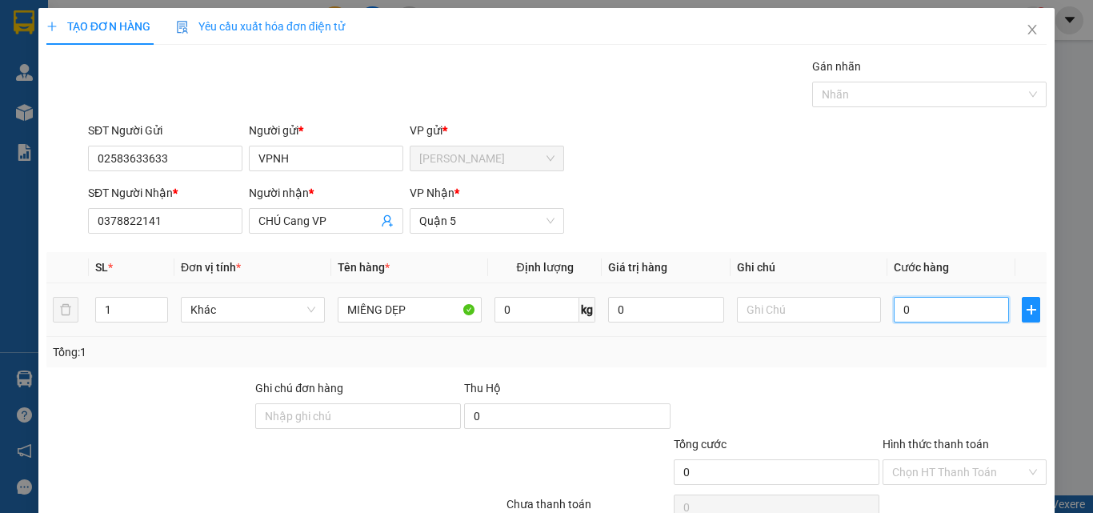
click at [914, 309] on input "0" at bounding box center [951, 310] width 115 height 26
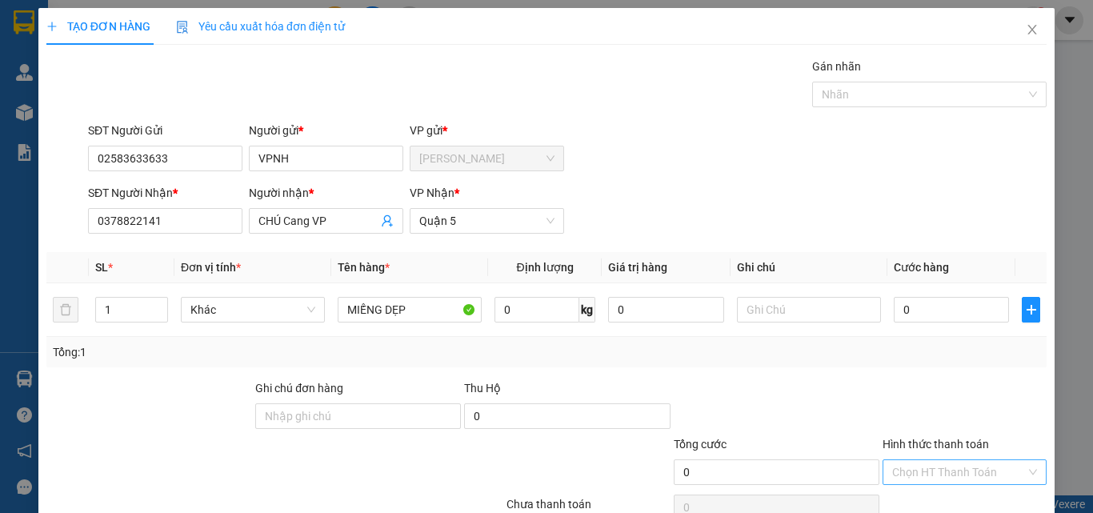
click at [923, 467] on input "Hình thức thanh toán" at bounding box center [959, 472] width 134 height 24
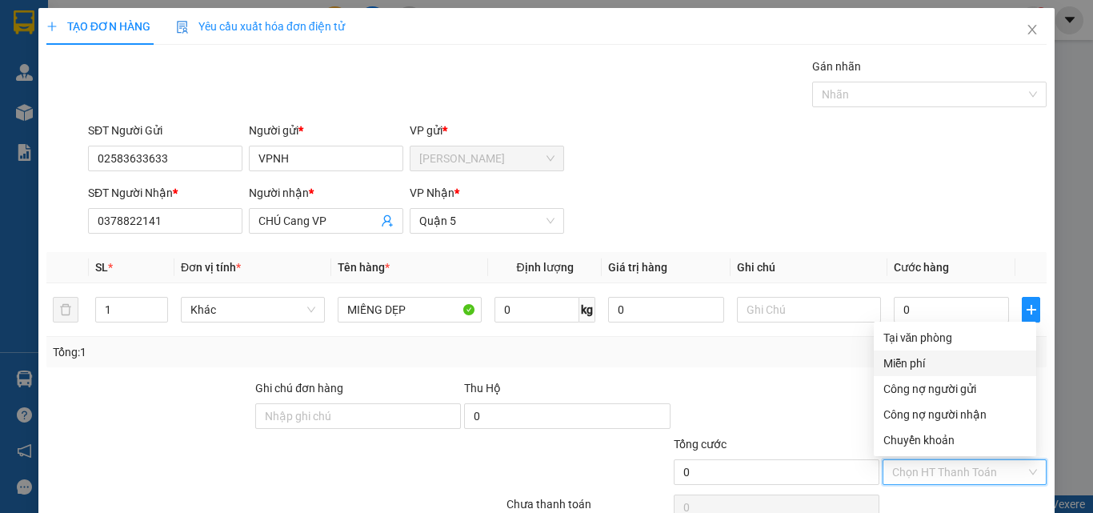
click at [926, 362] on div "Miễn phí" at bounding box center [954, 363] width 143 height 18
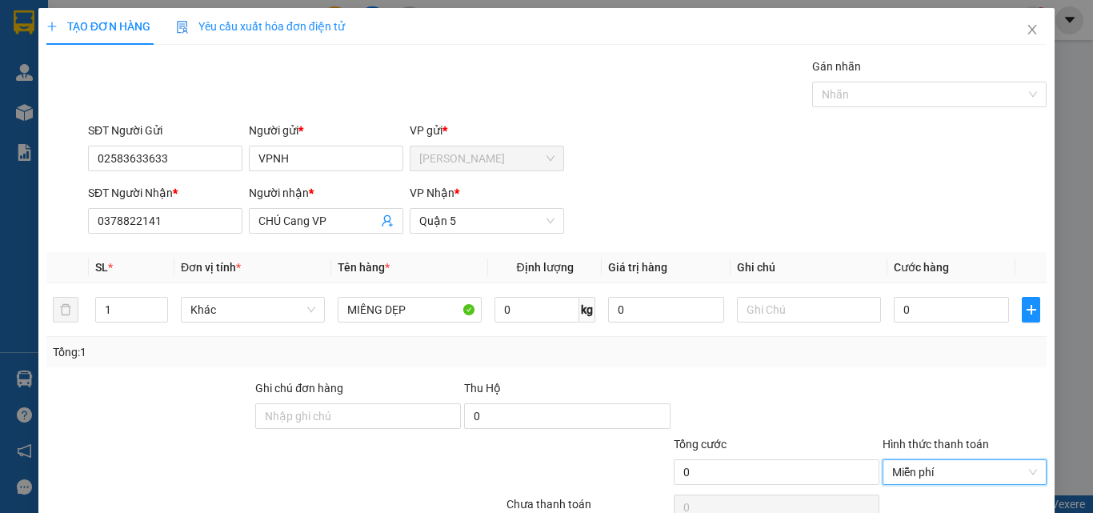
scroll to position [79, 0]
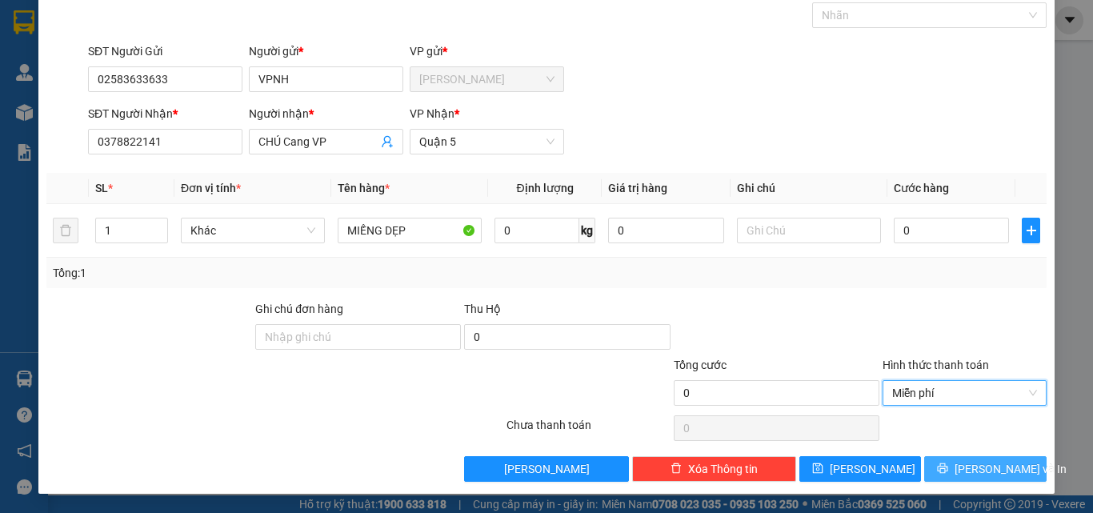
click at [948, 466] on icon "printer" at bounding box center [943, 468] width 10 height 10
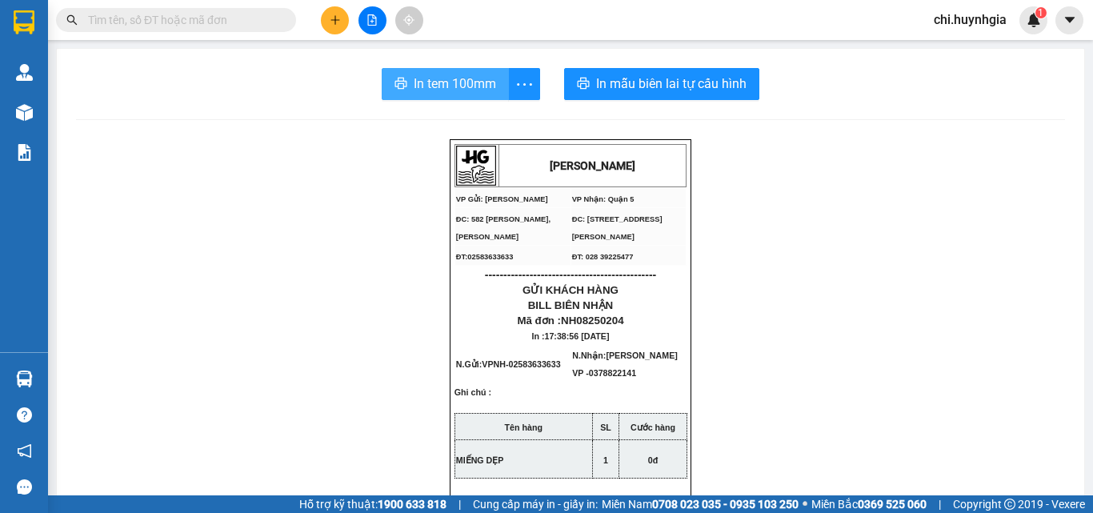
click at [466, 83] on span "In tem 100mm" at bounding box center [455, 84] width 82 height 20
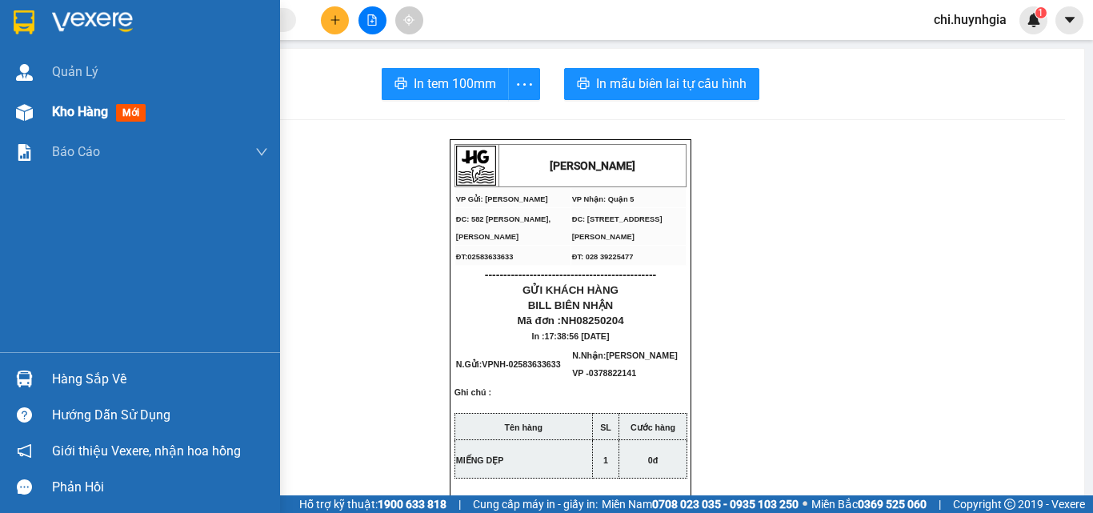
click at [62, 110] on span "Kho hàng" at bounding box center [80, 111] width 56 height 15
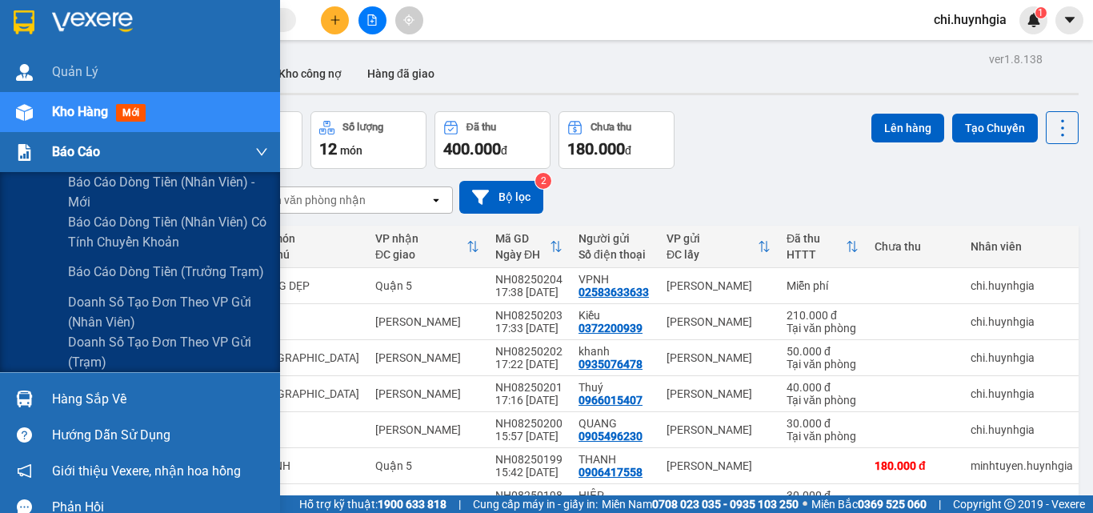
click at [58, 149] on span "Báo cáo" at bounding box center [76, 152] width 48 height 20
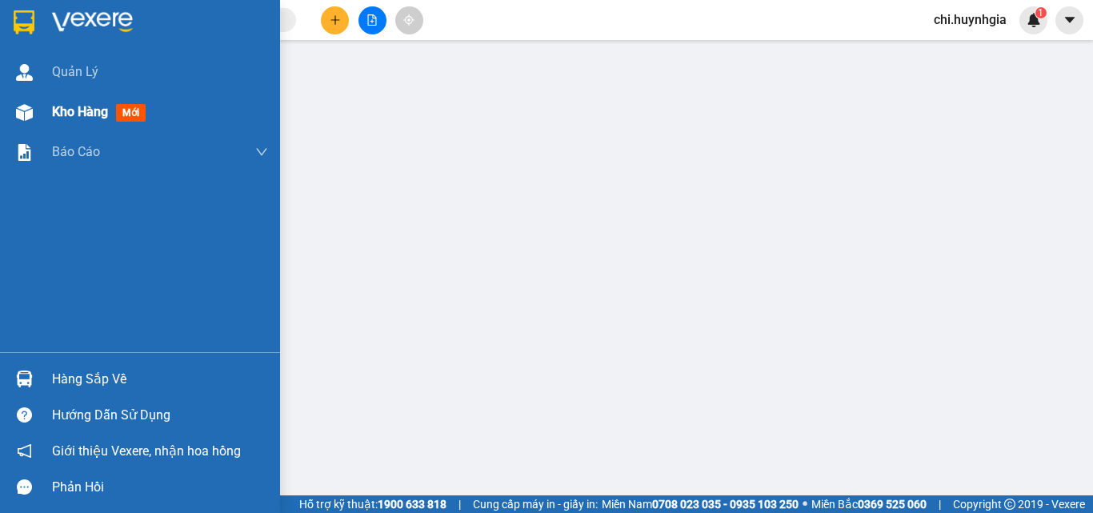
click at [66, 109] on span "Kho hàng" at bounding box center [80, 111] width 56 height 15
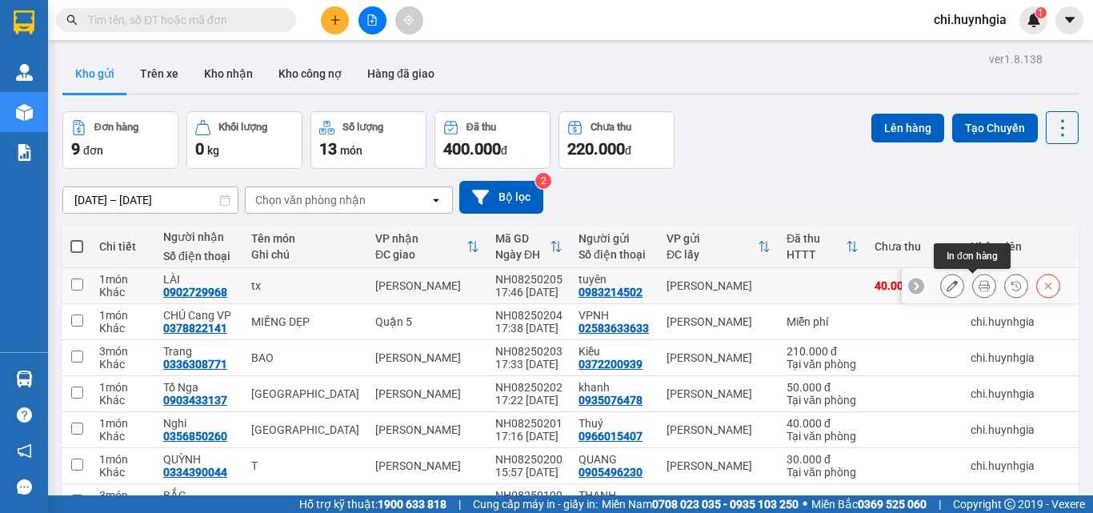
click at [978, 286] on icon at bounding box center [983, 285] width 11 height 11
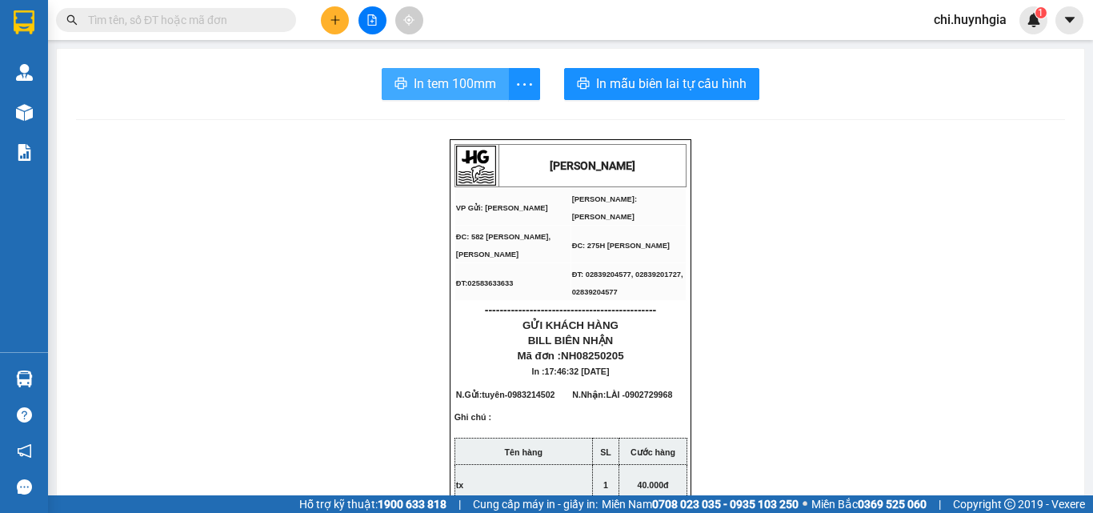
click at [476, 90] on span "In tem 100mm" at bounding box center [455, 84] width 82 height 20
click at [478, 79] on span "In tem 100mm" at bounding box center [455, 84] width 82 height 20
click at [401, 81] on icon "printer" at bounding box center [400, 83] width 13 height 13
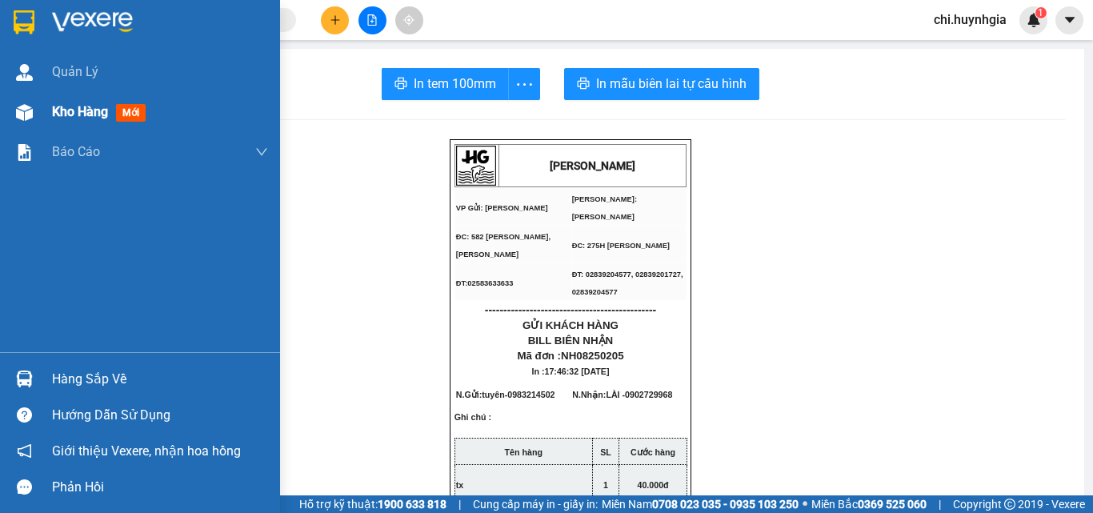
click at [85, 117] on span "Kho hàng" at bounding box center [80, 111] width 56 height 15
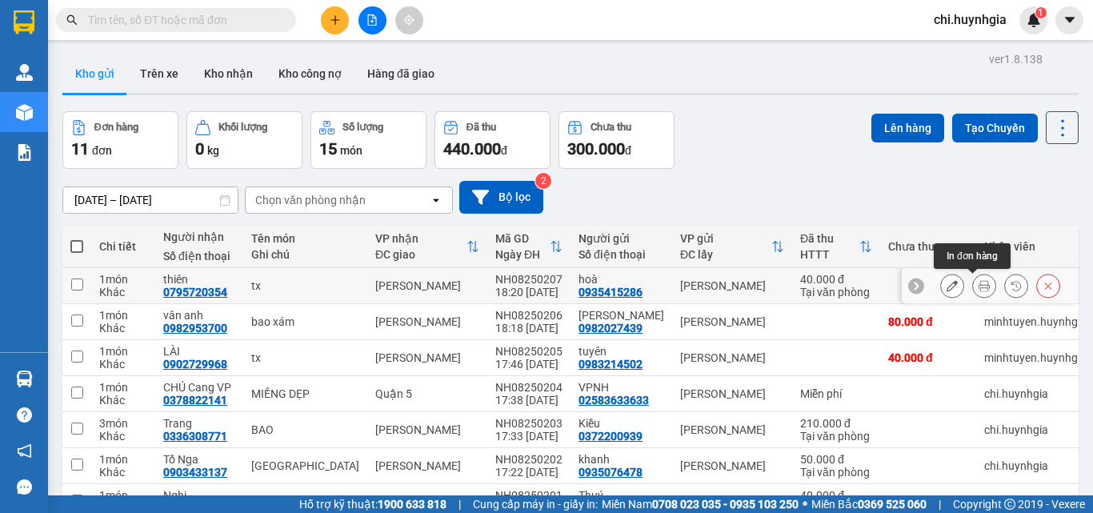
click at [978, 287] on icon at bounding box center [983, 285] width 11 height 11
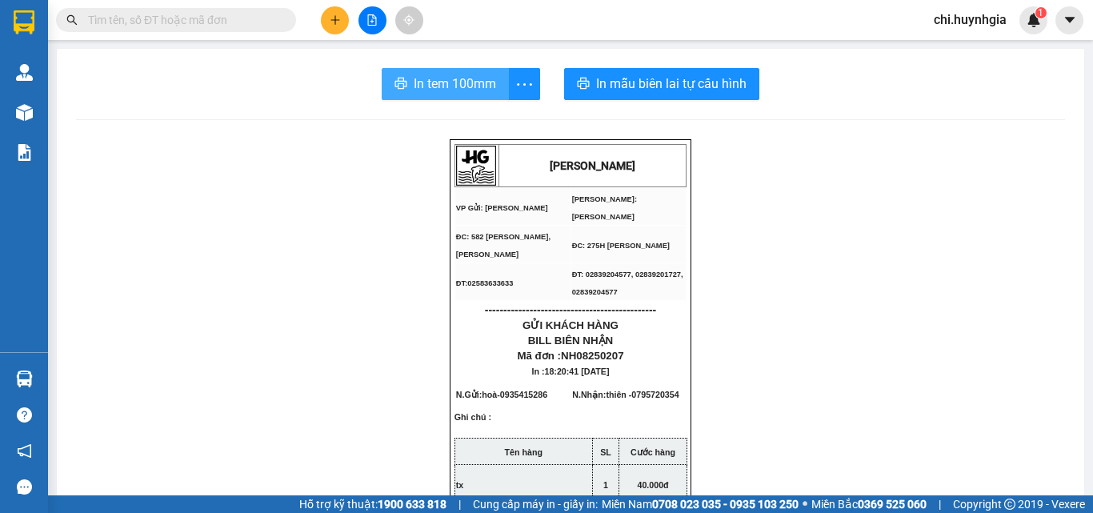
drag, startPoint x: 455, startPoint y: 82, endPoint x: 667, endPoint y: 197, distance: 241.3
click at [454, 82] on span "In tem 100mm" at bounding box center [455, 84] width 82 height 20
click at [474, 92] on span "In tem 100mm" at bounding box center [455, 84] width 82 height 20
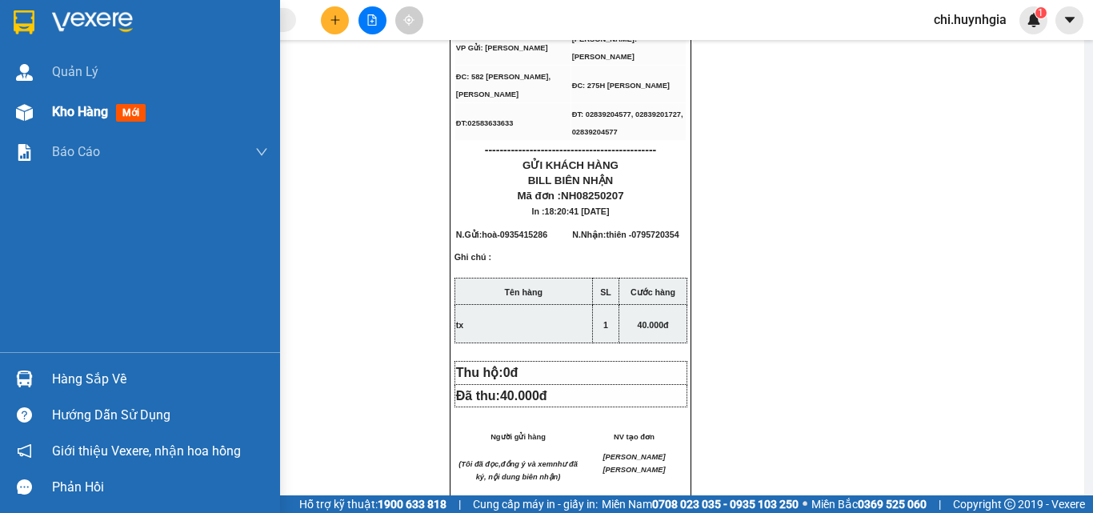
click at [64, 107] on span "Kho hàng" at bounding box center [80, 111] width 56 height 15
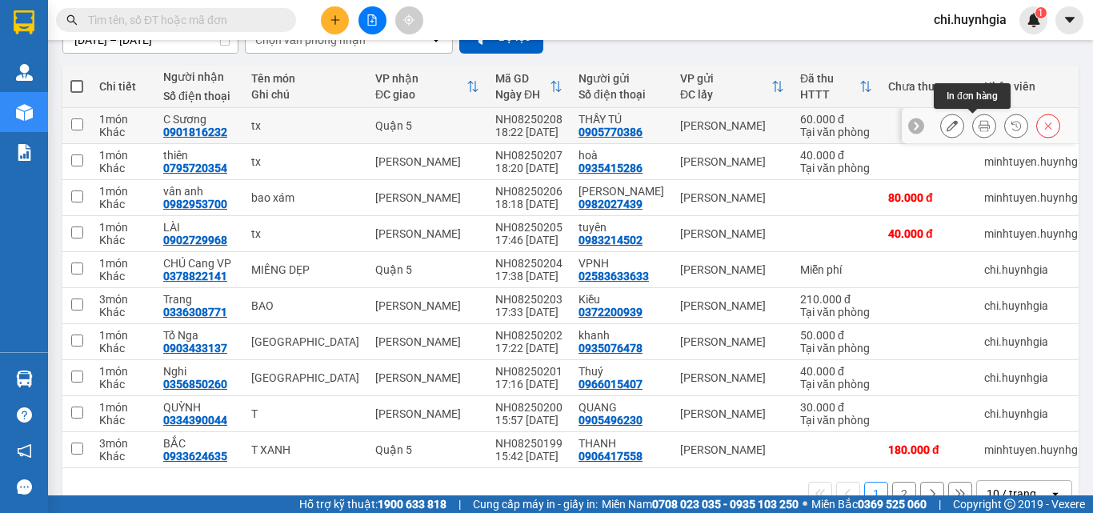
click at [973, 126] on button at bounding box center [984, 126] width 22 height 28
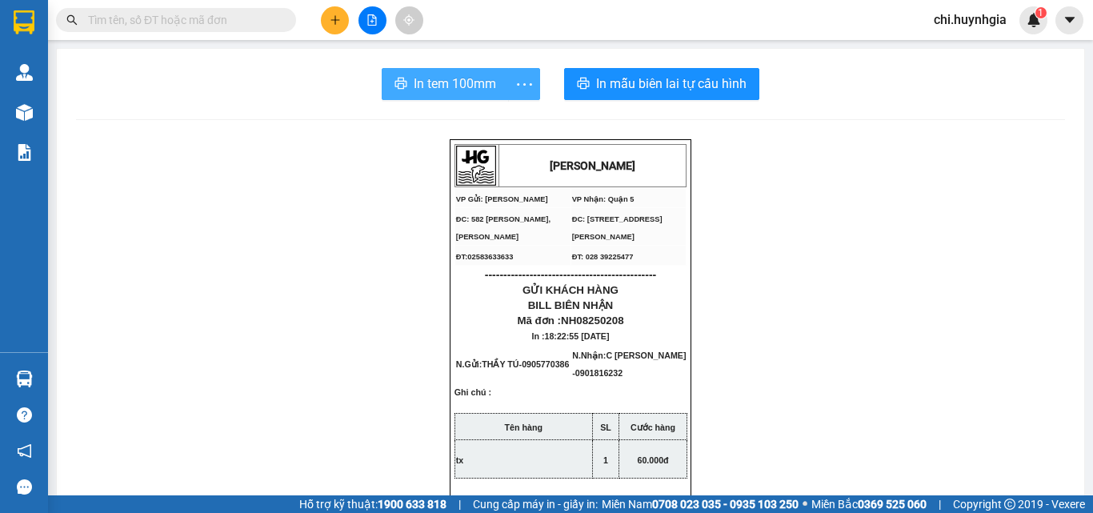
drag, startPoint x: 432, startPoint y: 85, endPoint x: 504, endPoint y: 92, distance: 72.4
click at [432, 84] on span "In tem 100mm" at bounding box center [455, 84] width 82 height 20
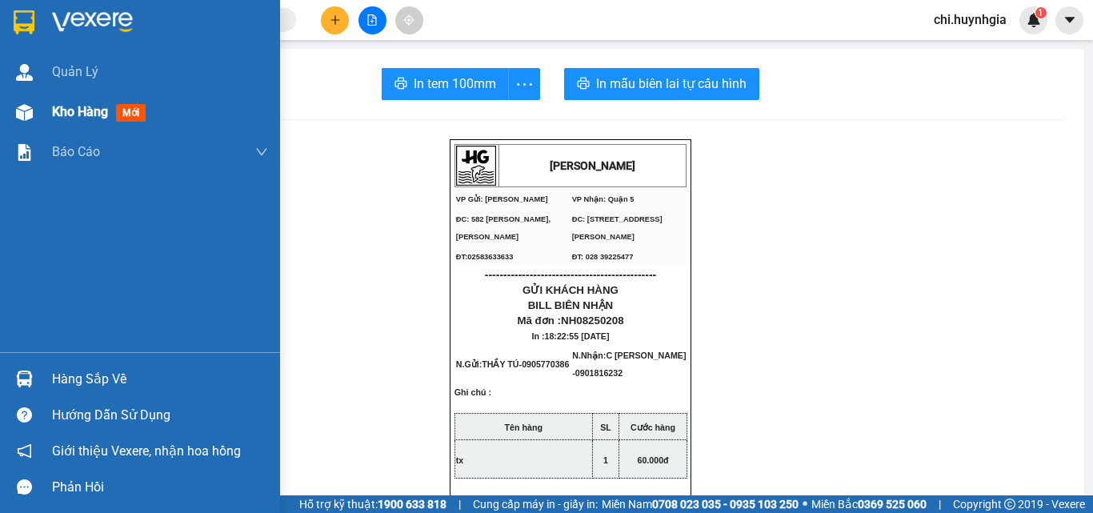
click at [72, 109] on span "Kho hàng" at bounding box center [80, 111] width 56 height 15
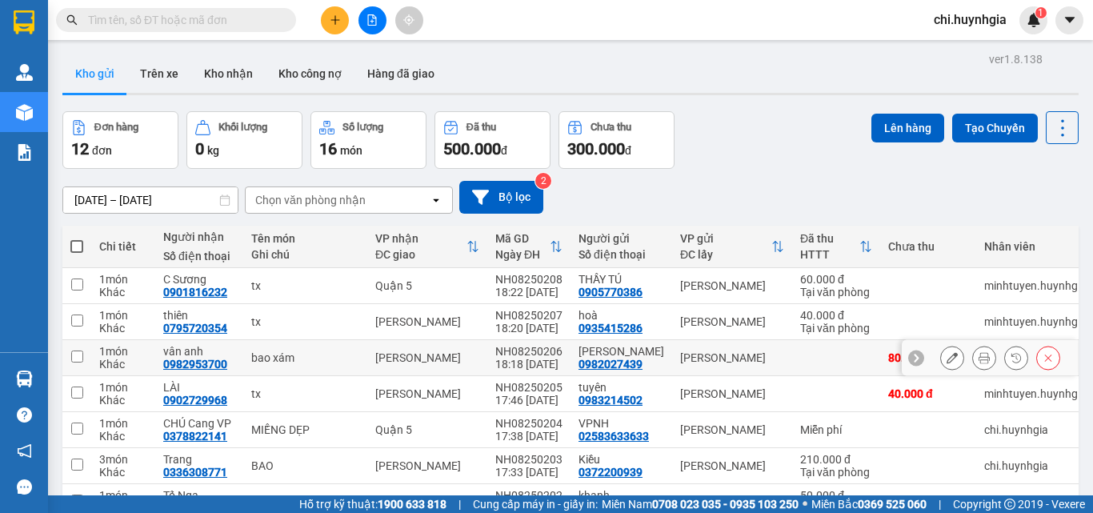
click at [978, 361] on icon at bounding box center [983, 357] width 11 height 11
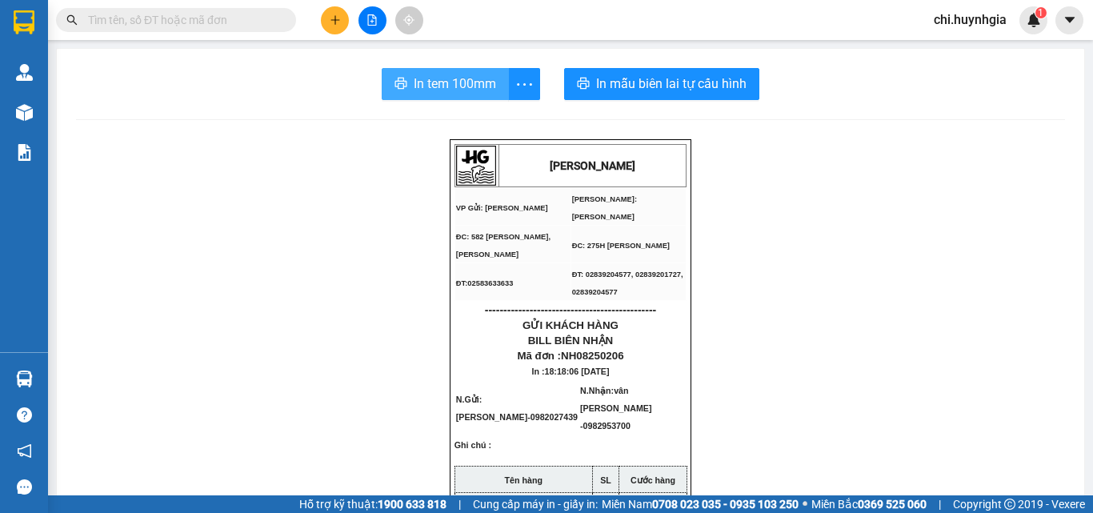
click at [450, 81] on span "In tem 100mm" at bounding box center [455, 84] width 82 height 20
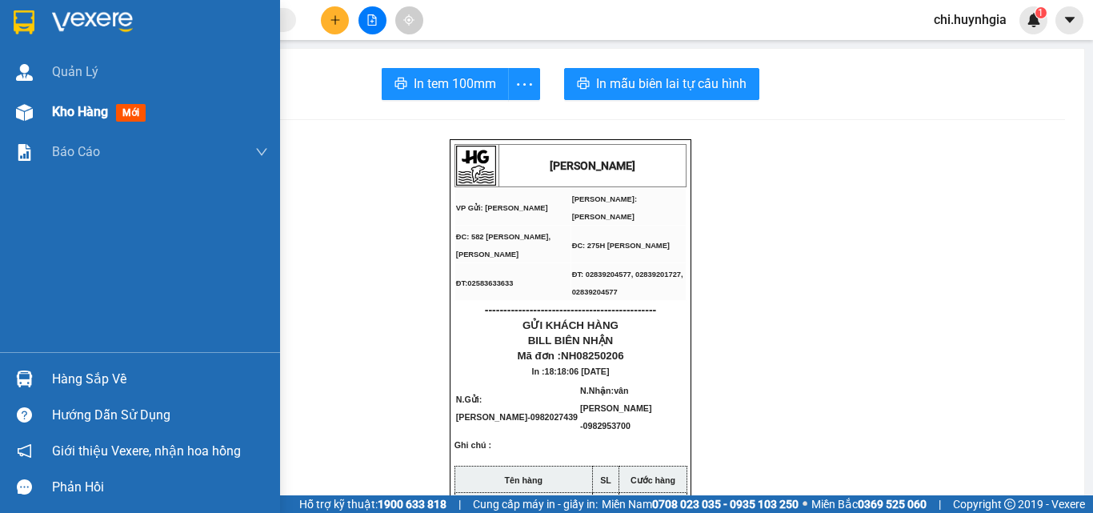
click at [66, 106] on span "Kho hàng" at bounding box center [80, 111] width 56 height 15
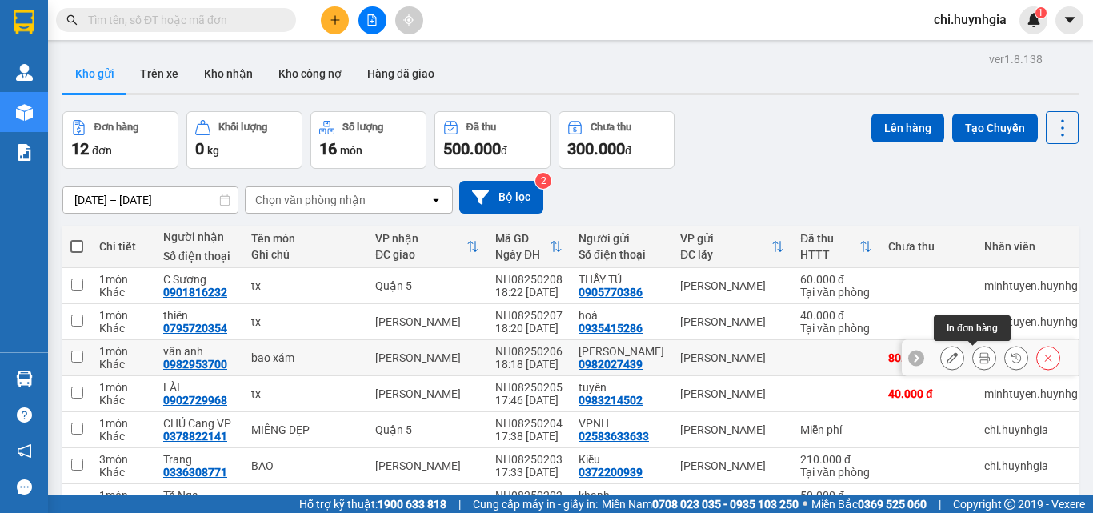
click at [973, 358] on button at bounding box center [984, 358] width 22 height 28
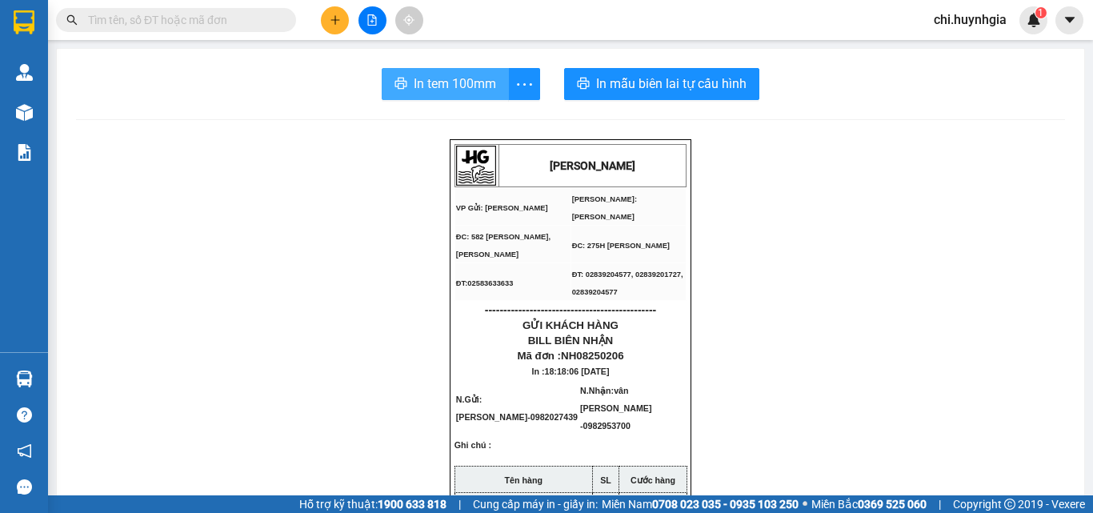
click at [438, 90] on span "In tem 100mm" at bounding box center [455, 84] width 82 height 20
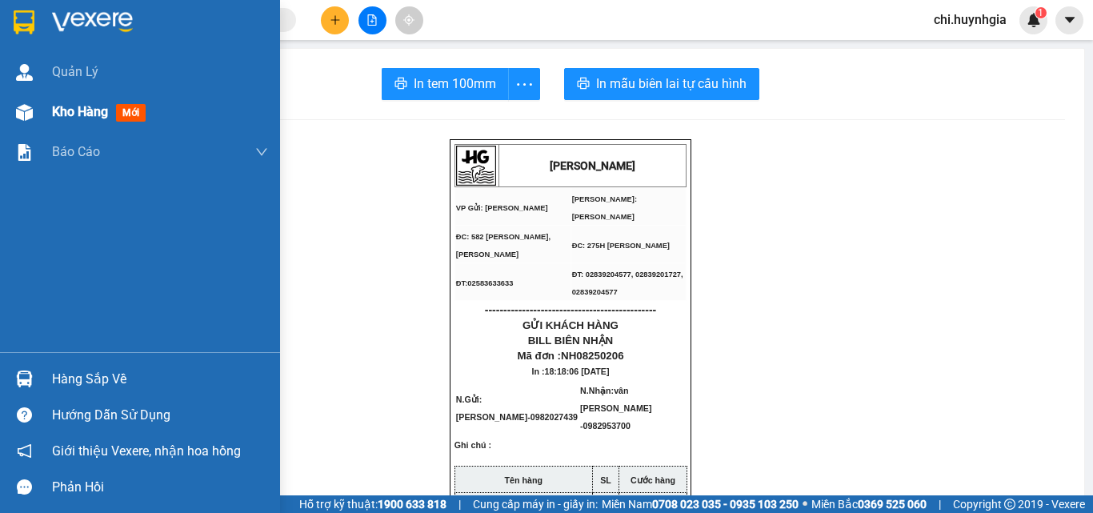
click at [49, 112] on div "Kho hàng mới" at bounding box center [140, 112] width 280 height 40
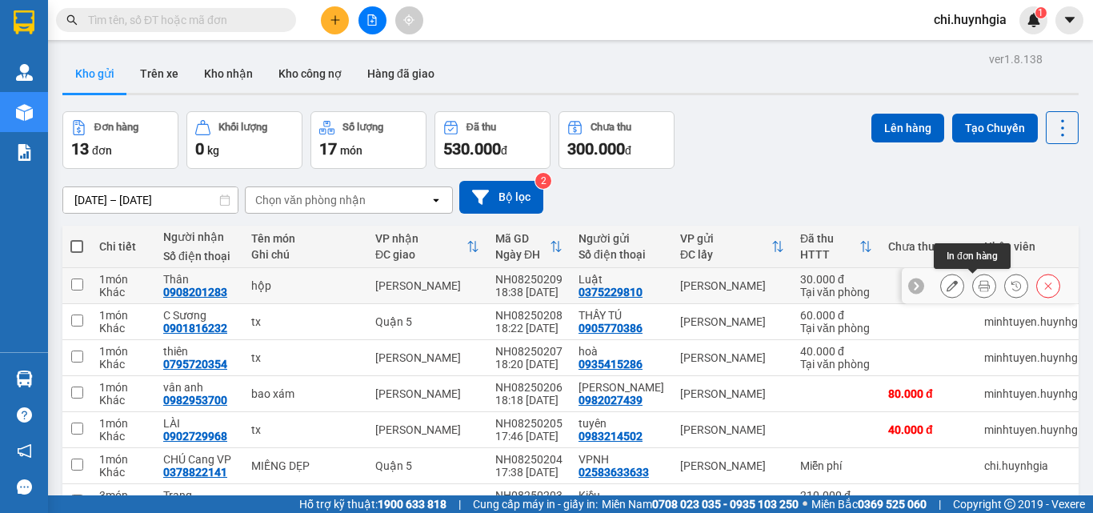
click at [973, 287] on button at bounding box center [984, 286] width 22 height 28
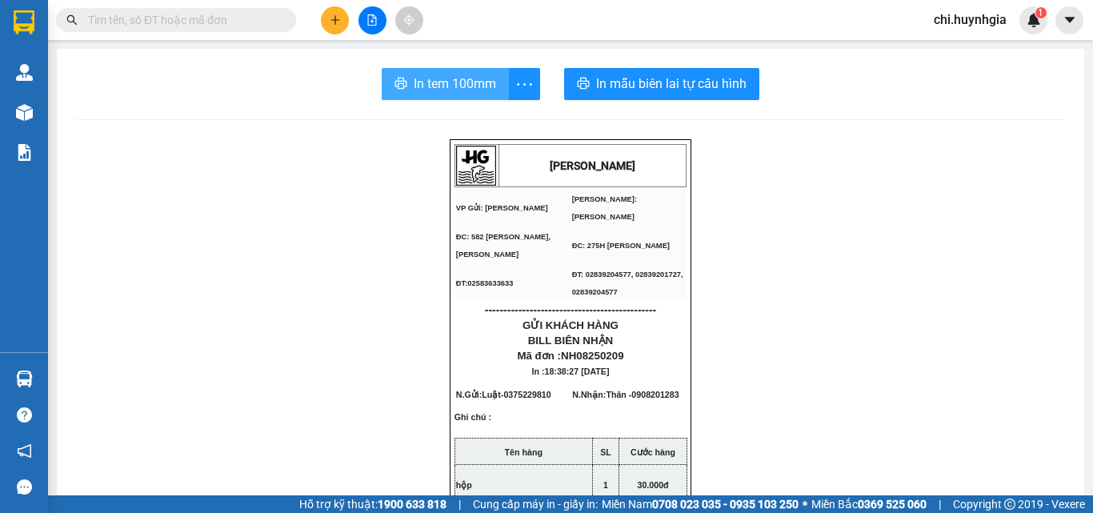
click at [432, 81] on span "In tem 100mm" at bounding box center [455, 84] width 82 height 20
drag, startPoint x: 442, startPoint y: 91, endPoint x: 525, endPoint y: 121, distance: 87.6
click at [443, 91] on span "In tem 100mm" at bounding box center [455, 84] width 82 height 20
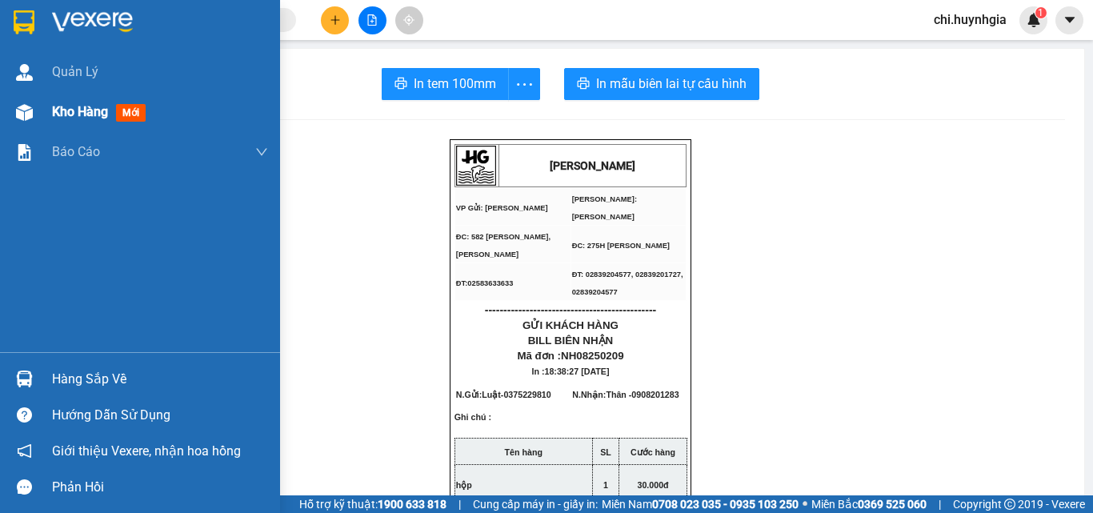
click at [59, 112] on span "Kho hàng" at bounding box center [80, 111] width 56 height 15
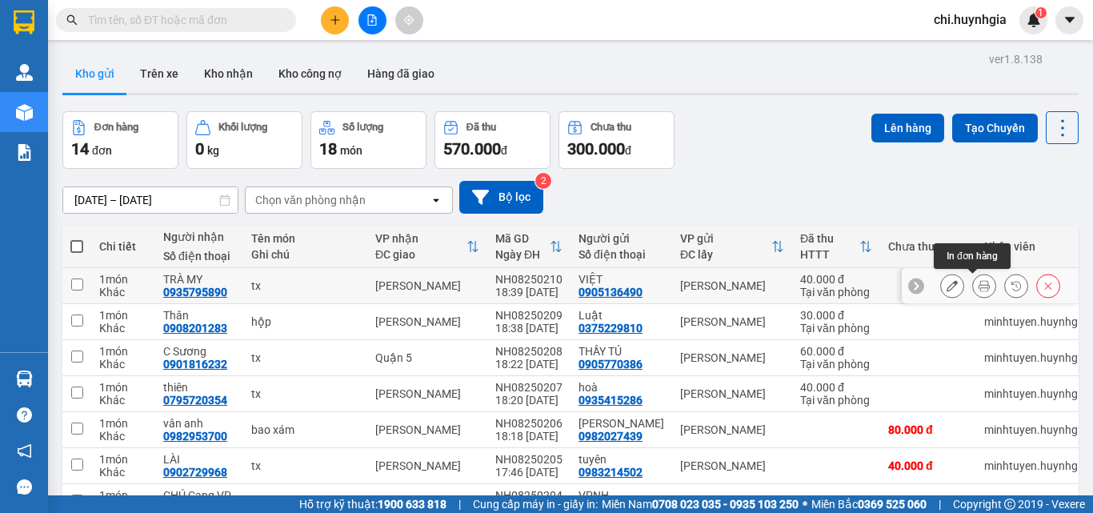
click at [973, 290] on button at bounding box center [984, 286] width 22 height 28
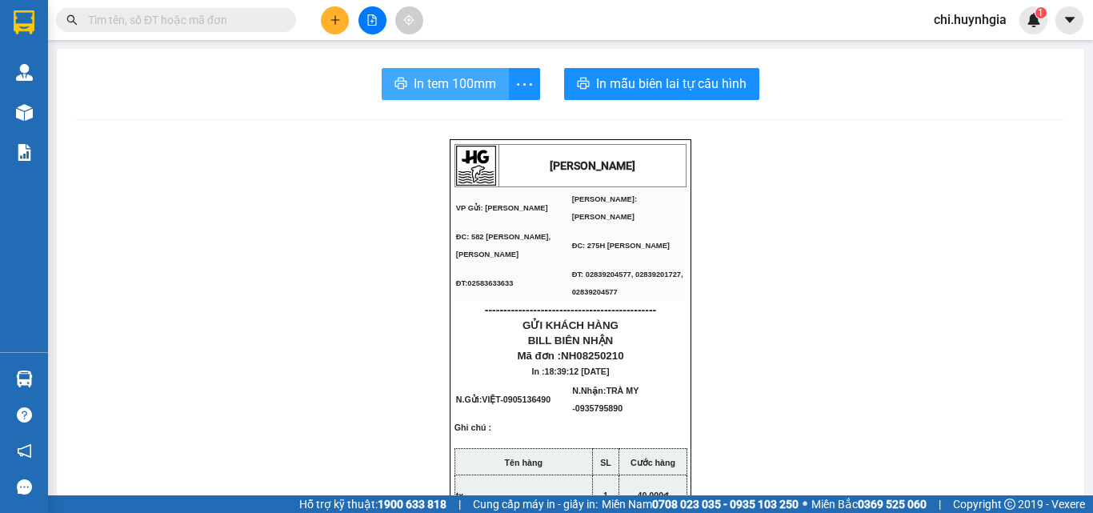
click at [434, 77] on span "In tem 100mm" at bounding box center [455, 84] width 82 height 20
drag, startPoint x: 441, startPoint y: 83, endPoint x: 459, endPoint y: 79, distance: 18.8
click at [441, 82] on span "In tem 100mm" at bounding box center [455, 84] width 82 height 20
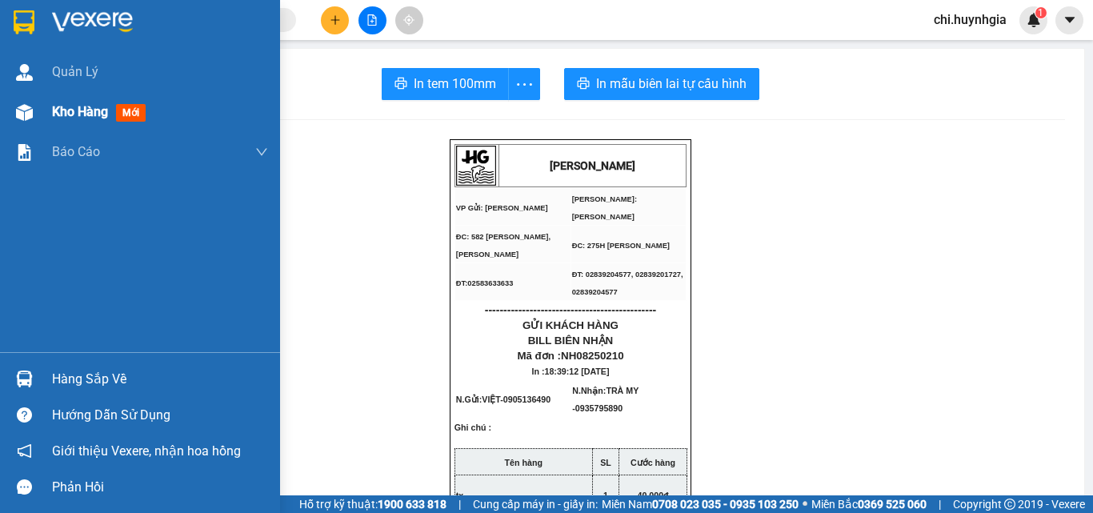
click at [81, 108] on span "Kho hàng" at bounding box center [80, 111] width 56 height 15
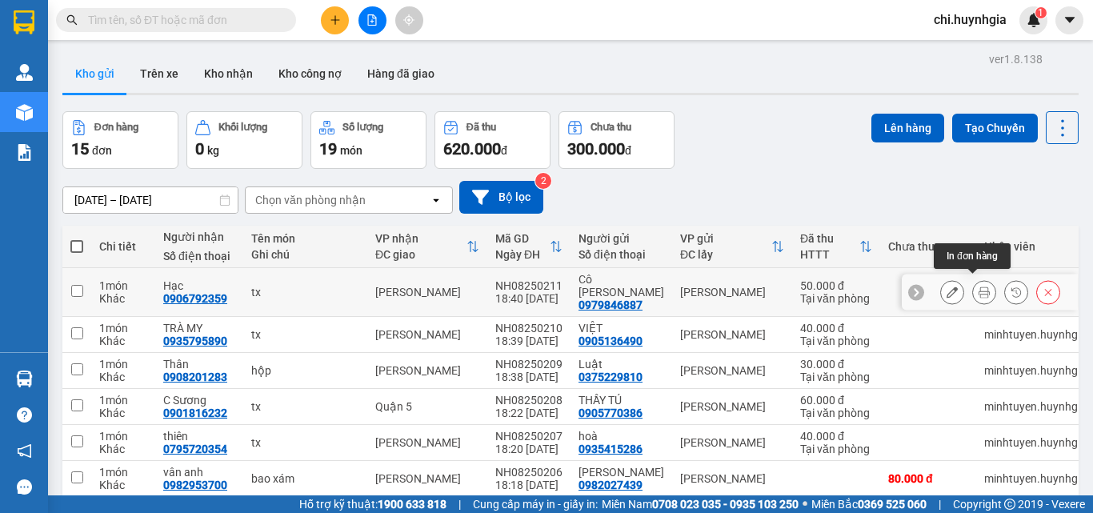
click at [978, 286] on icon at bounding box center [983, 291] width 11 height 11
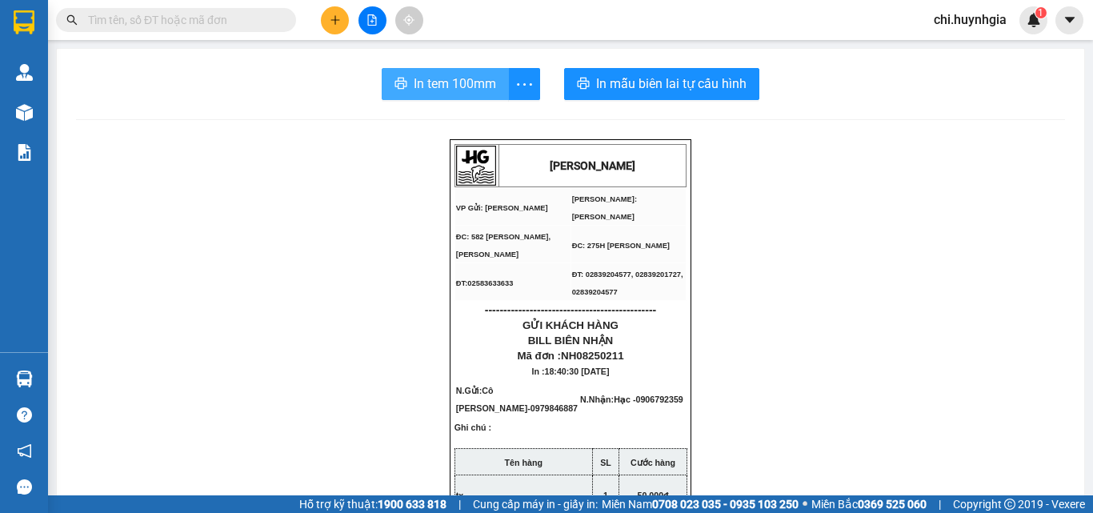
click at [457, 78] on span "In tem 100mm" at bounding box center [455, 84] width 82 height 20
click at [451, 80] on span "In tem 100mm" at bounding box center [455, 84] width 82 height 20
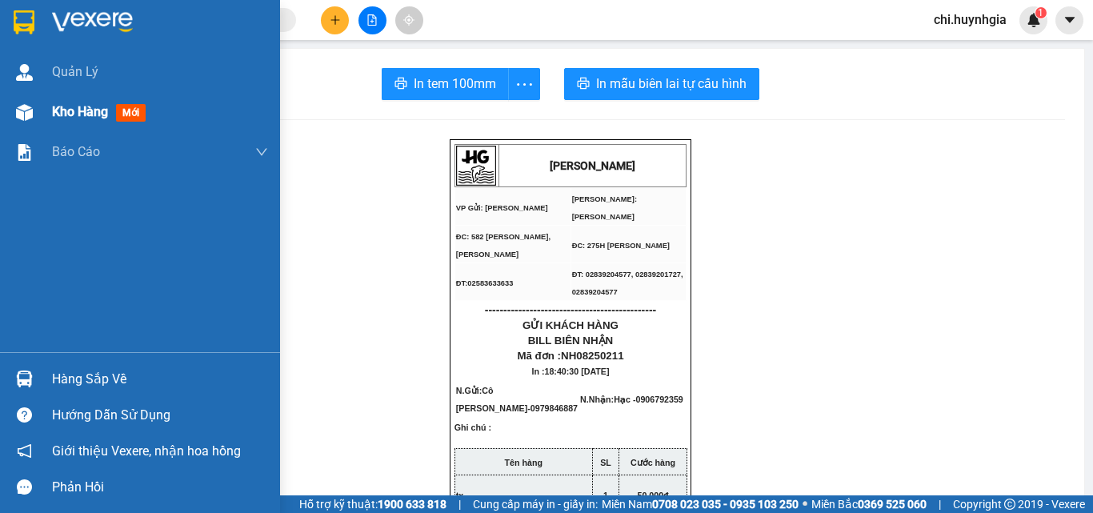
click at [59, 110] on span "Kho hàng" at bounding box center [80, 111] width 56 height 15
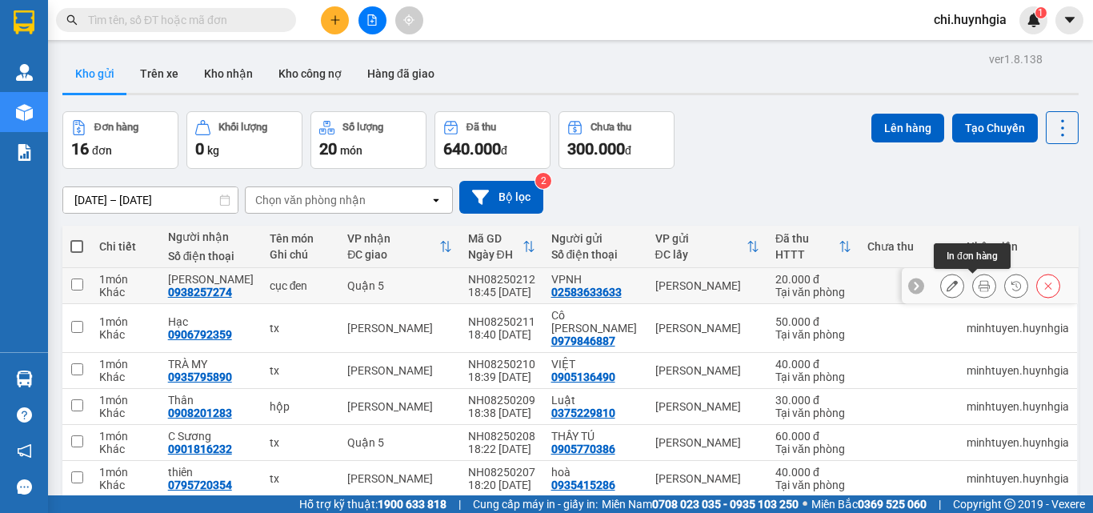
click at [973, 285] on button at bounding box center [984, 286] width 22 height 28
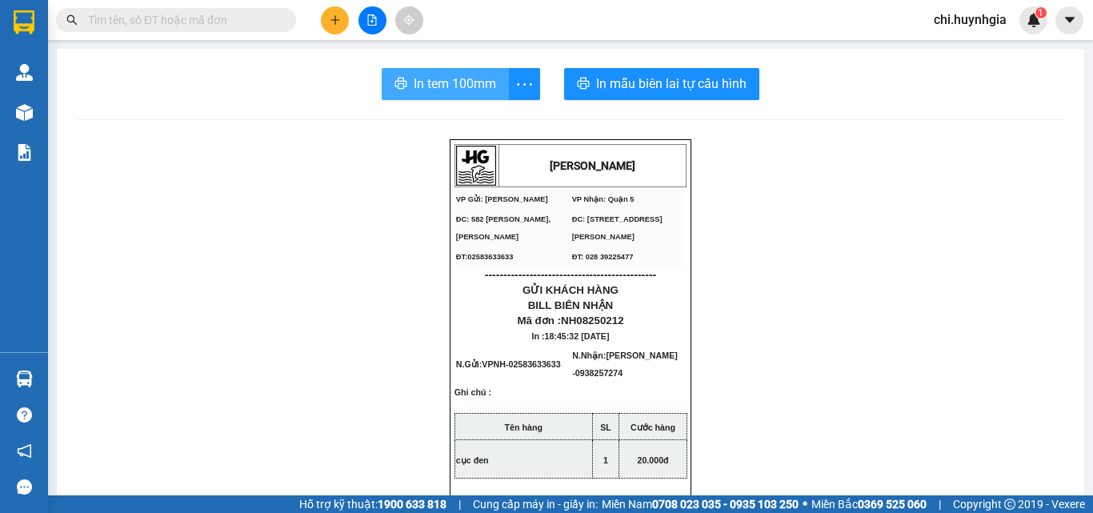
click at [449, 78] on span "In tem 100mm" at bounding box center [455, 84] width 82 height 20
click at [422, 83] on span "In tem 100mm" at bounding box center [455, 84] width 82 height 20
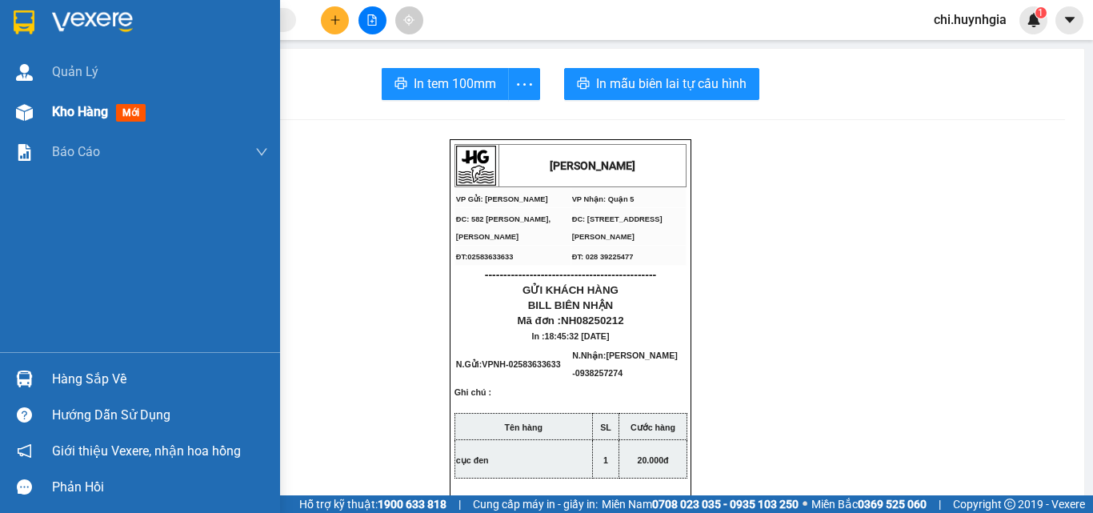
click at [102, 117] on span "Kho hàng" at bounding box center [80, 111] width 56 height 15
